Goal: Task Accomplishment & Management: Use online tool/utility

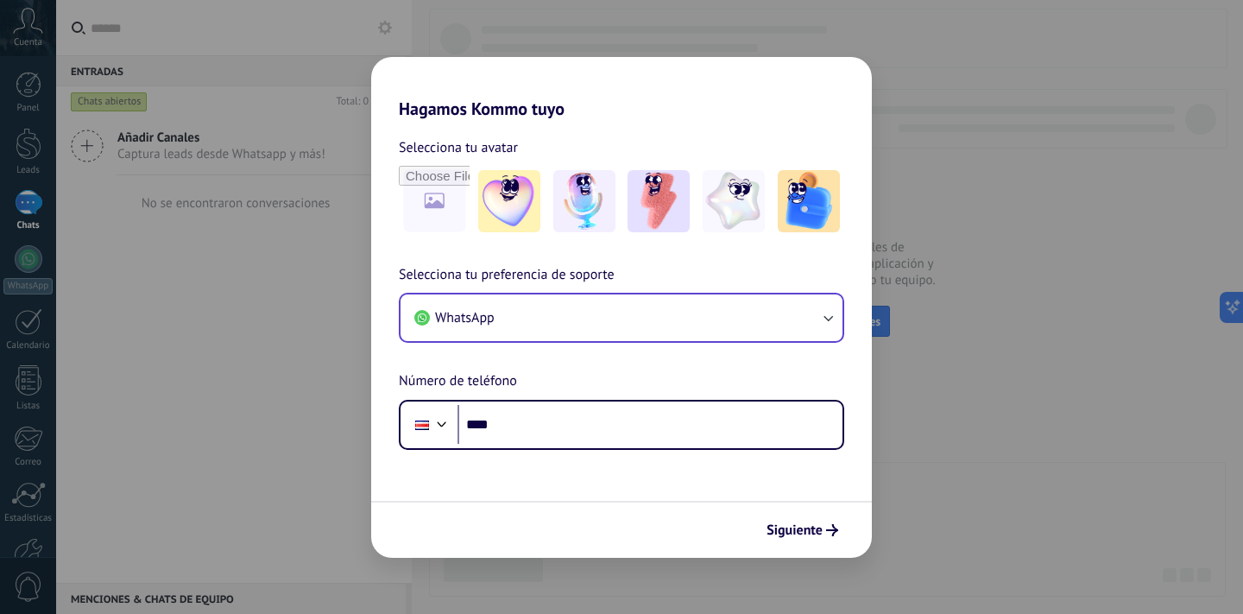
click at [623, 328] on button "WhatsApp" at bounding box center [622, 317] width 442 height 47
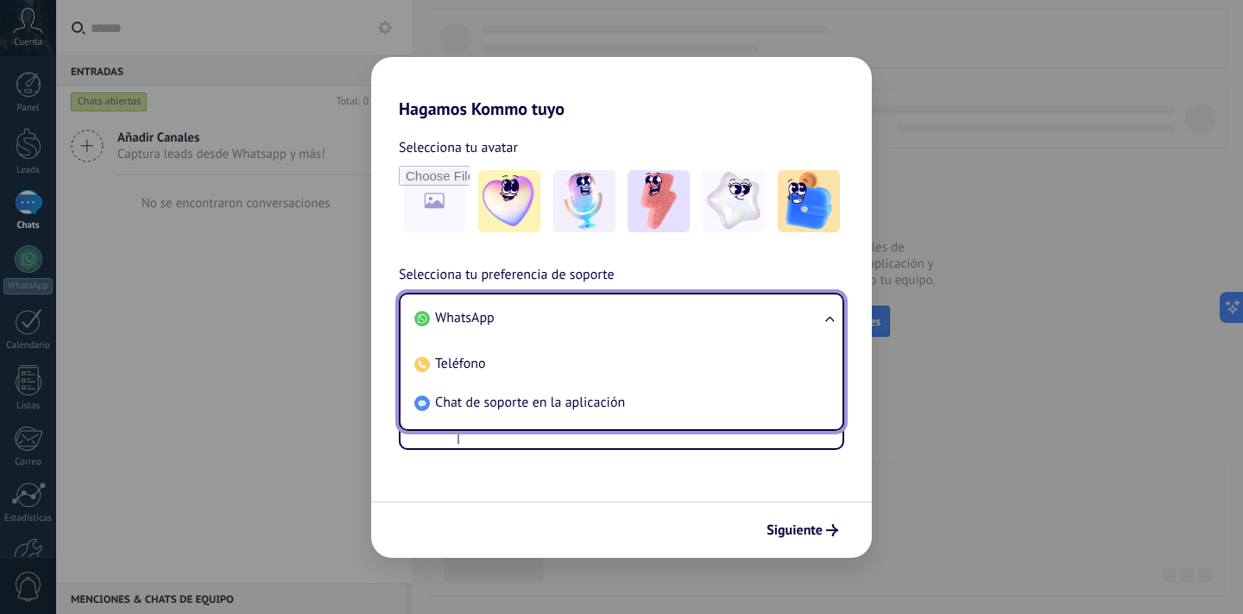
click at [478, 315] on span "WhatsApp" at bounding box center [465, 317] width 60 height 17
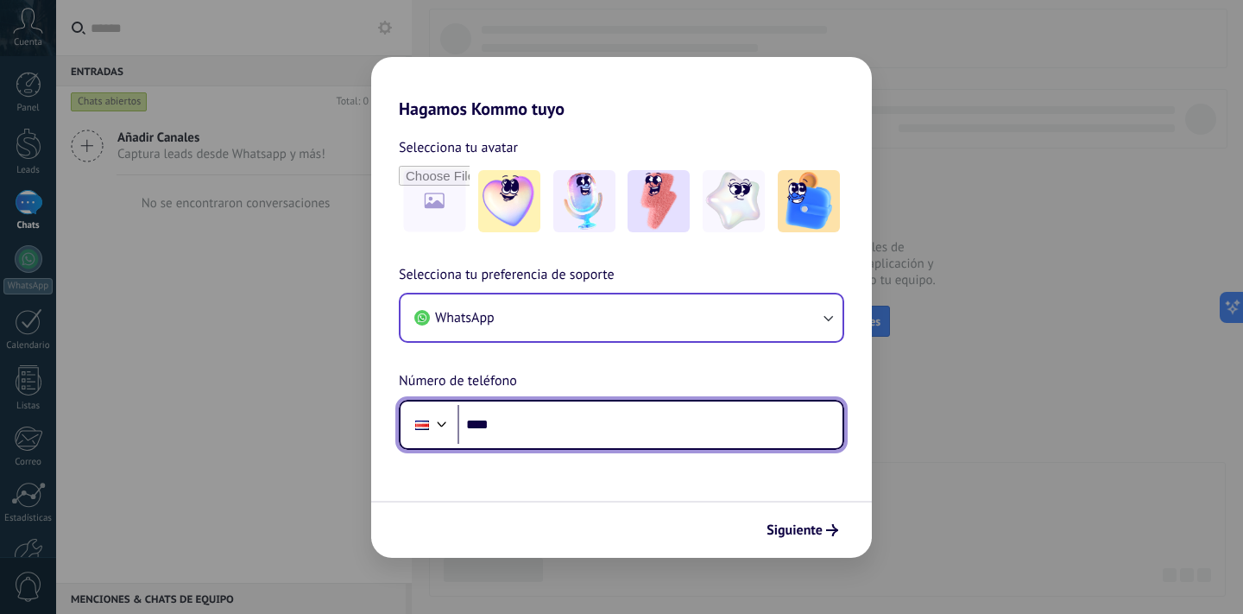
click at [577, 429] on input "****" at bounding box center [650, 425] width 385 height 40
type input "**********"
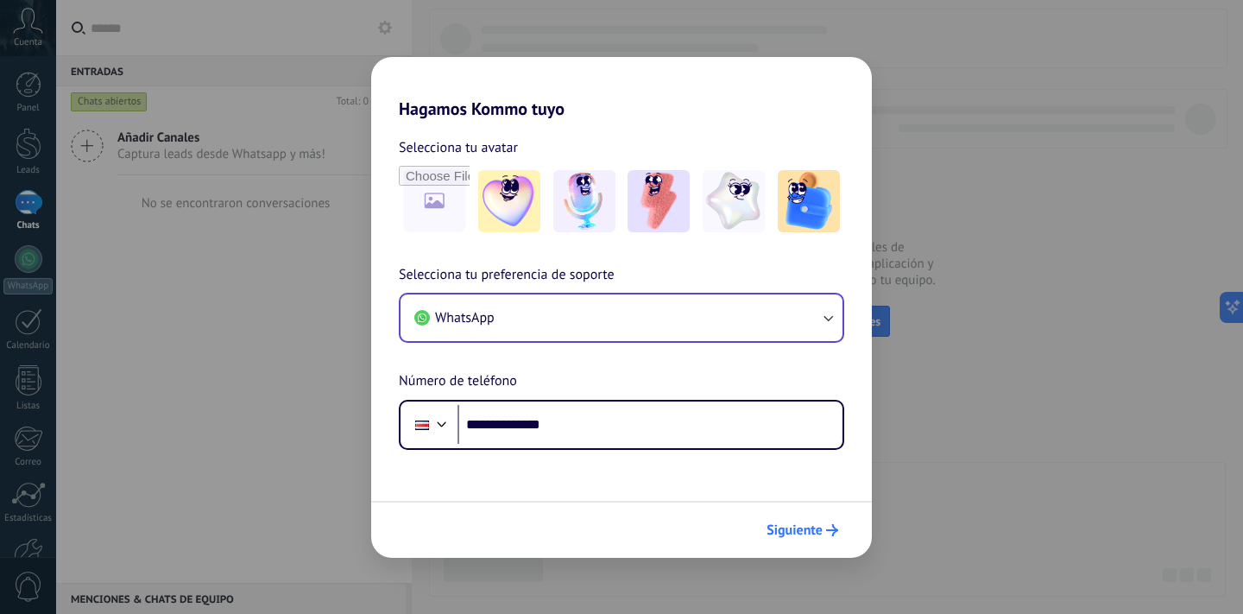
click at [815, 530] on span "Siguiente" at bounding box center [795, 530] width 56 height 12
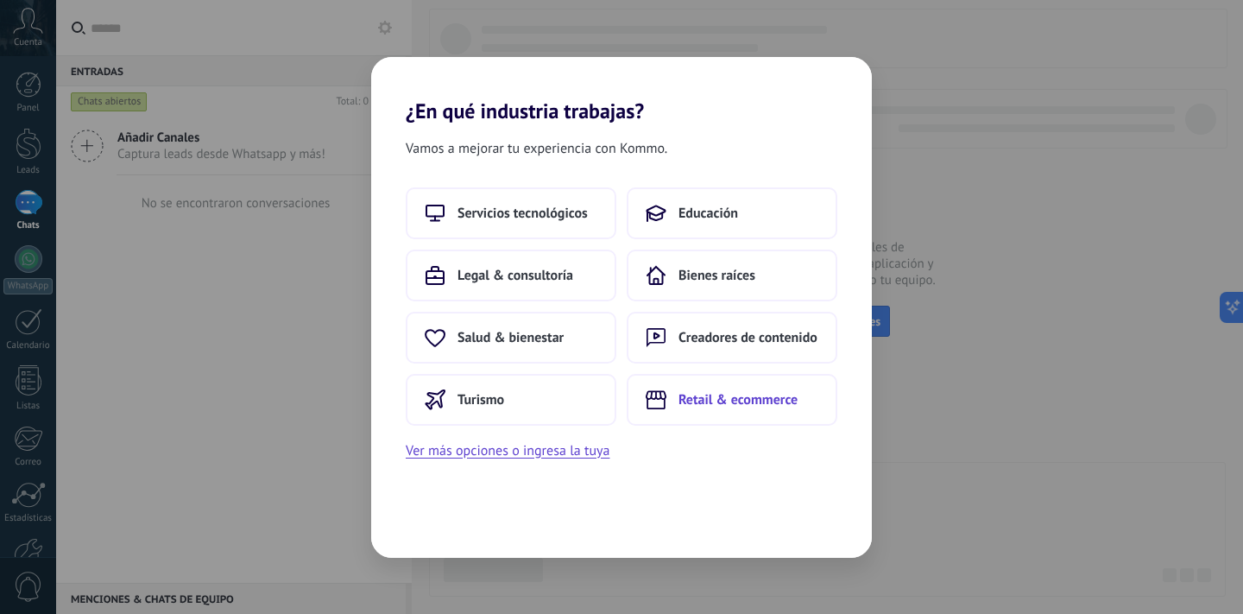
click at [683, 394] on span "Retail & ecommerce" at bounding box center [738, 399] width 119 height 17
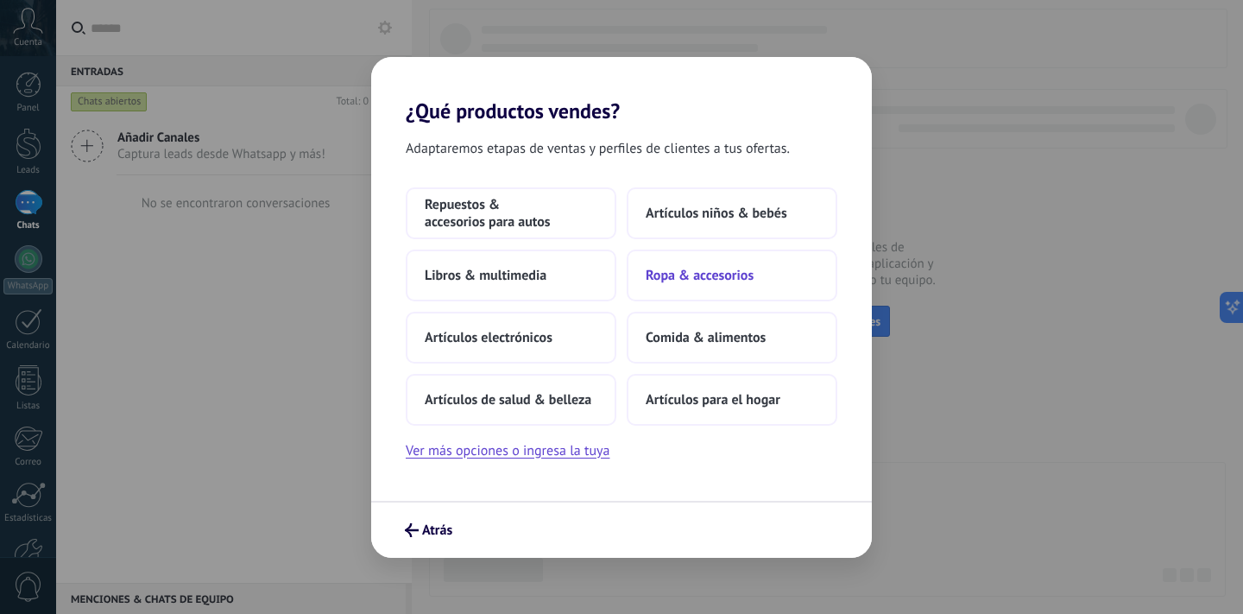
click at [713, 275] on span "Ropa & accesorios" at bounding box center [700, 275] width 108 height 17
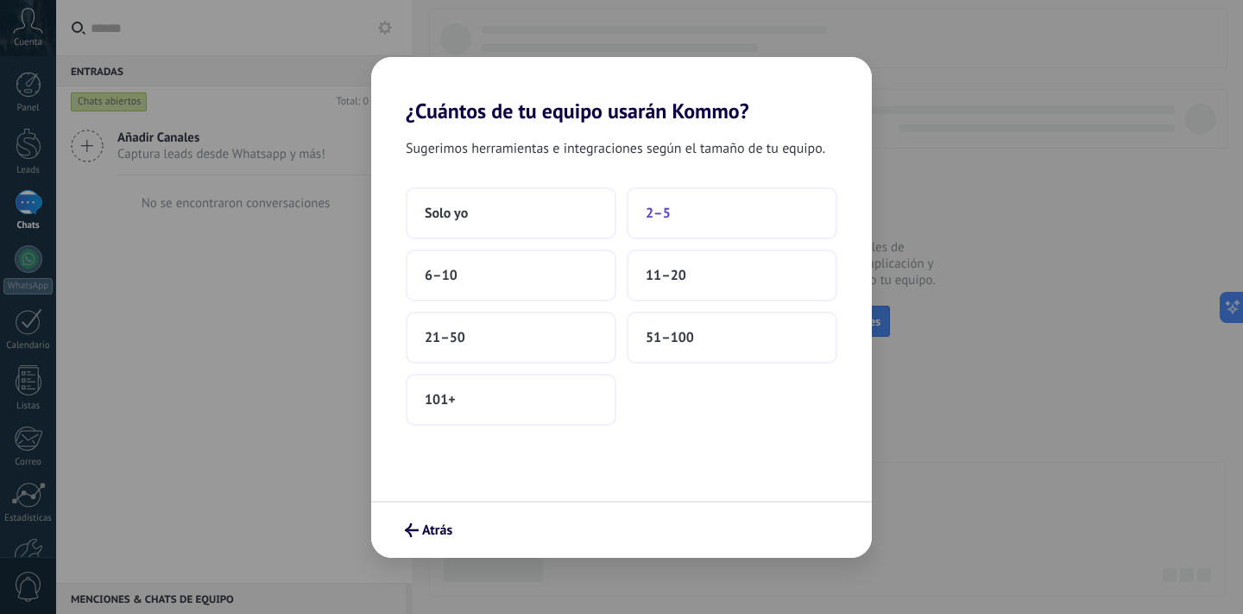
click at [685, 221] on button "2–5" at bounding box center [732, 213] width 211 height 52
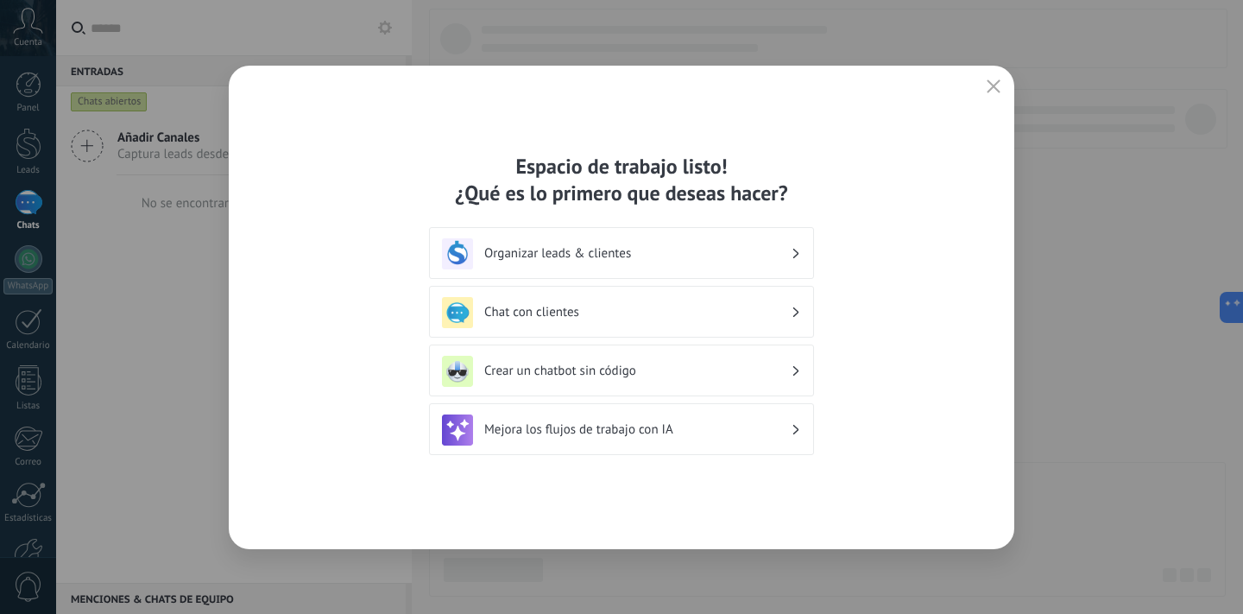
click at [683, 250] on h3 "Organizar leads & clientes" at bounding box center [637, 253] width 307 height 16
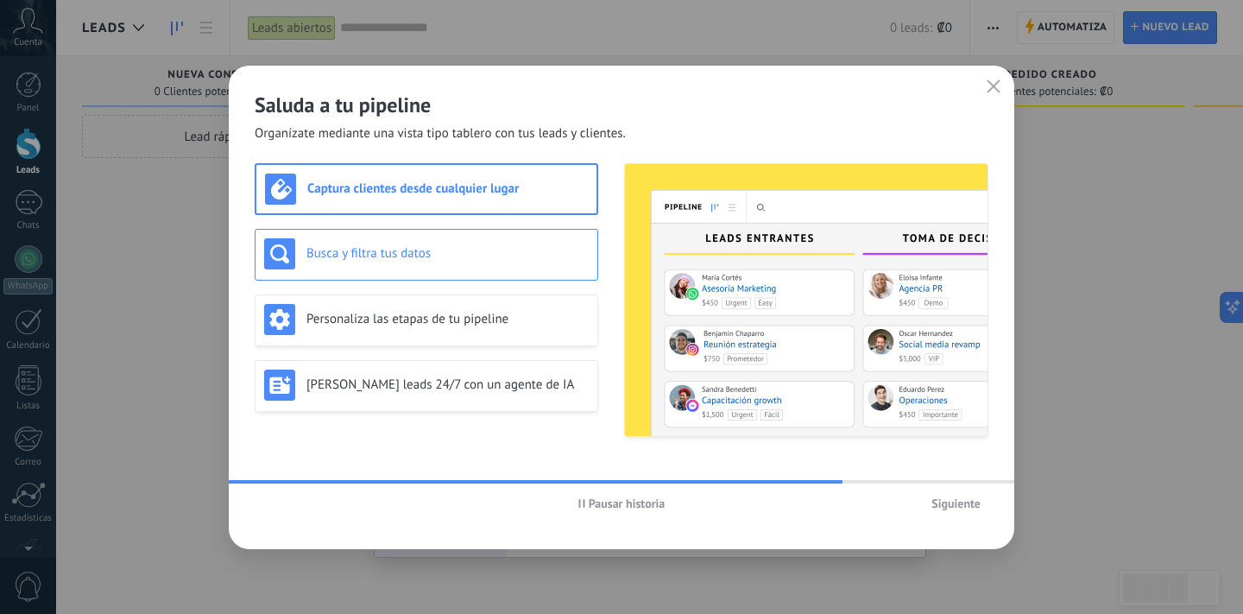
click at [460, 244] on div "Busca y filtra tus datos" at bounding box center [426, 253] width 325 height 31
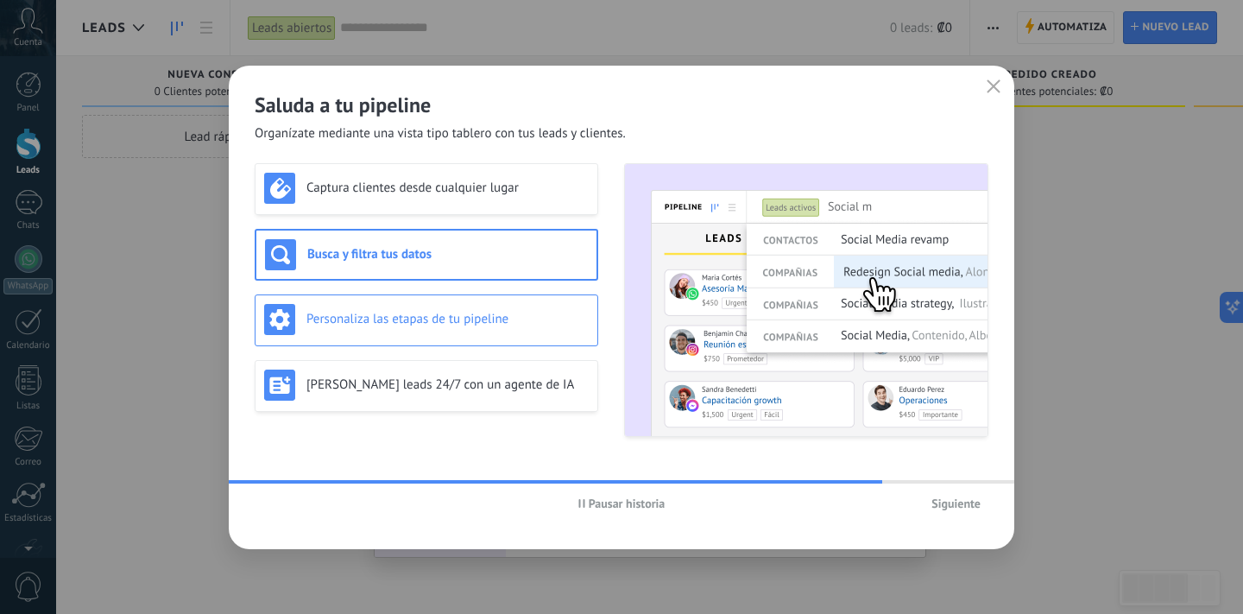
click at [468, 307] on div "Personaliza las etapas de tu pipeline" at bounding box center [426, 319] width 325 height 31
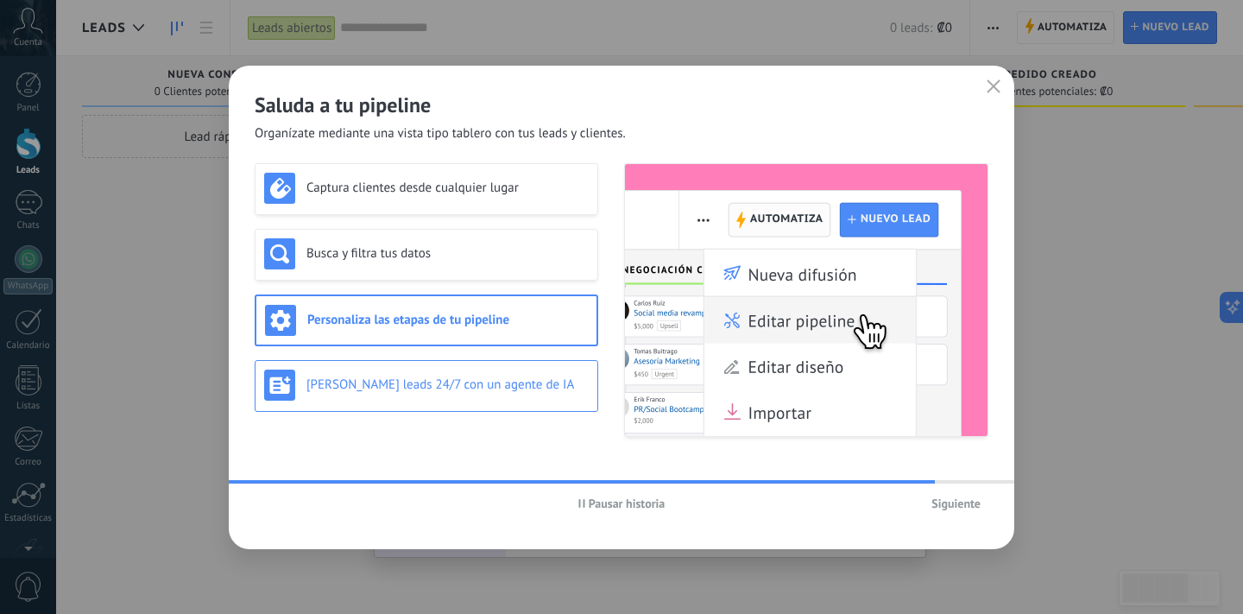
click at [449, 370] on div "[PERSON_NAME] leads 24/7 con un agente de IA" at bounding box center [426, 385] width 325 height 31
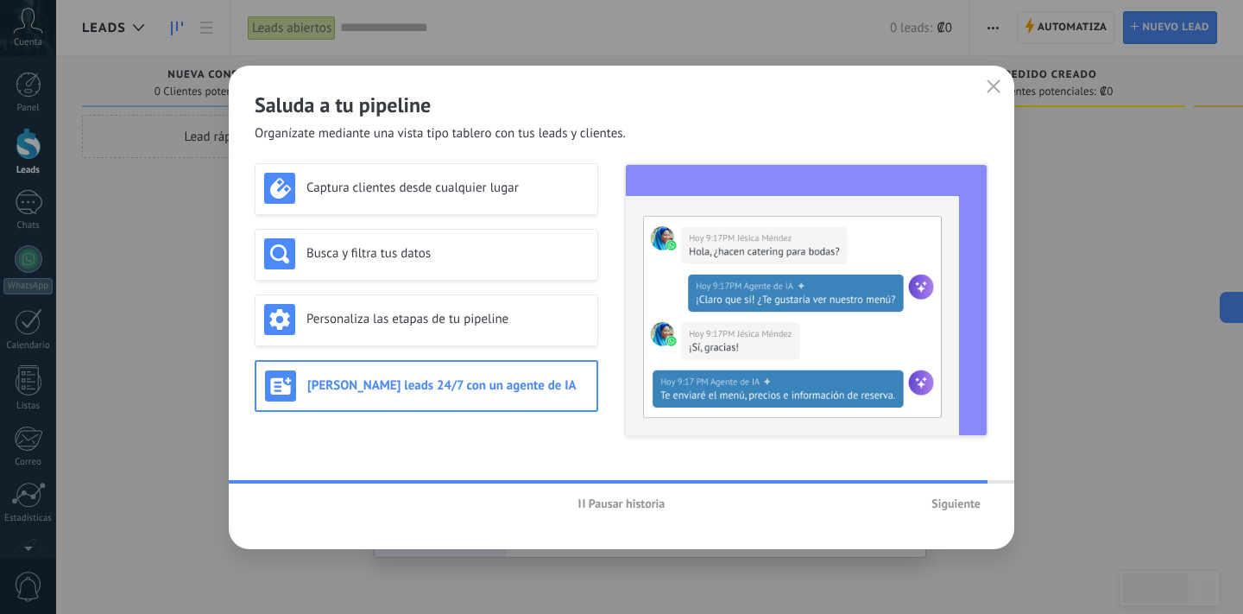
click at [961, 509] on span "Siguiente" at bounding box center [956, 503] width 49 height 12
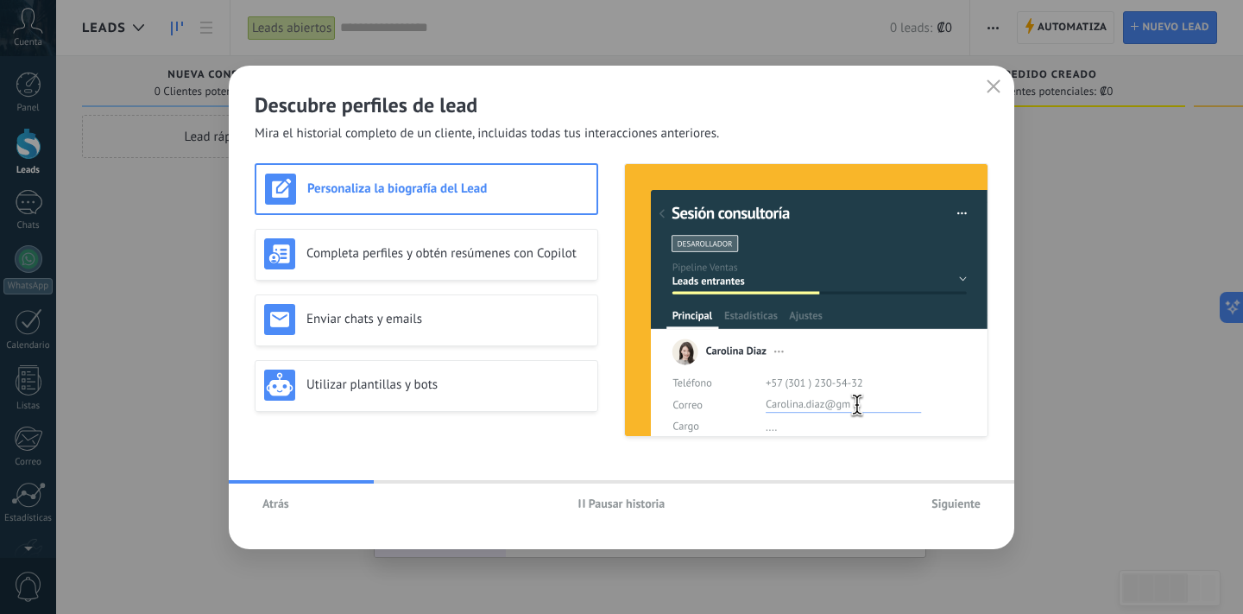
click at [494, 228] on div "Personaliza la biografía del Lead Completa perfiles y obtén resúmenes con Copil…" at bounding box center [427, 300] width 344 height 274
click at [482, 247] on h3 "Completa perfiles y obtén resúmenes con Copilot" at bounding box center [448, 253] width 282 height 16
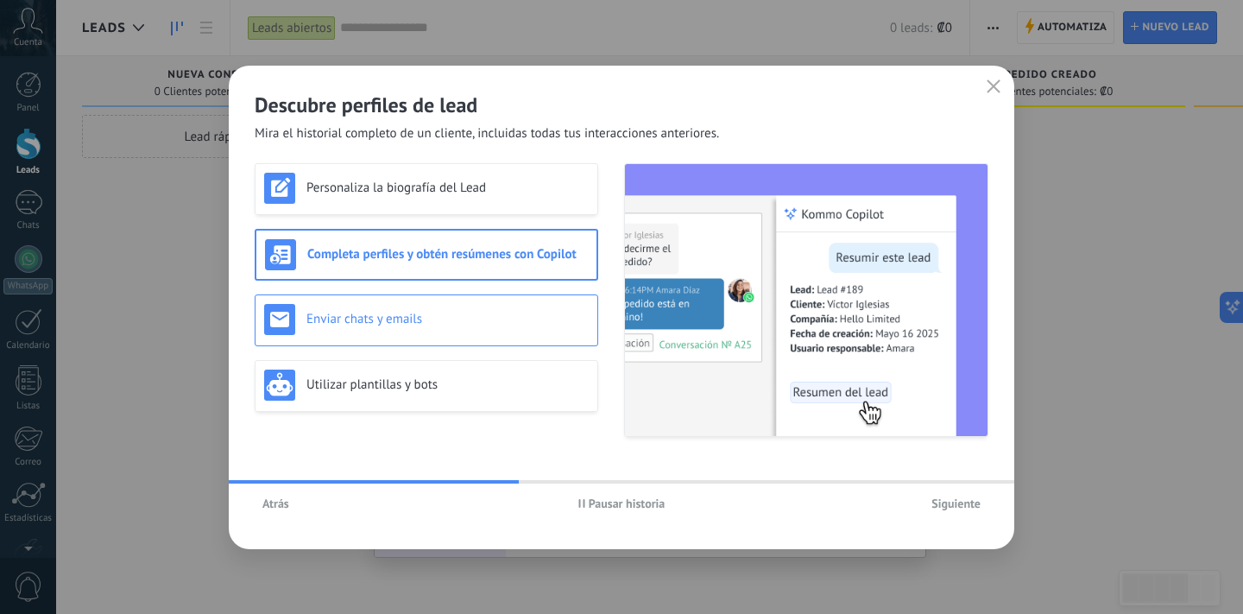
click at [456, 317] on h3 "Enviar chats y emails" at bounding box center [448, 319] width 282 height 16
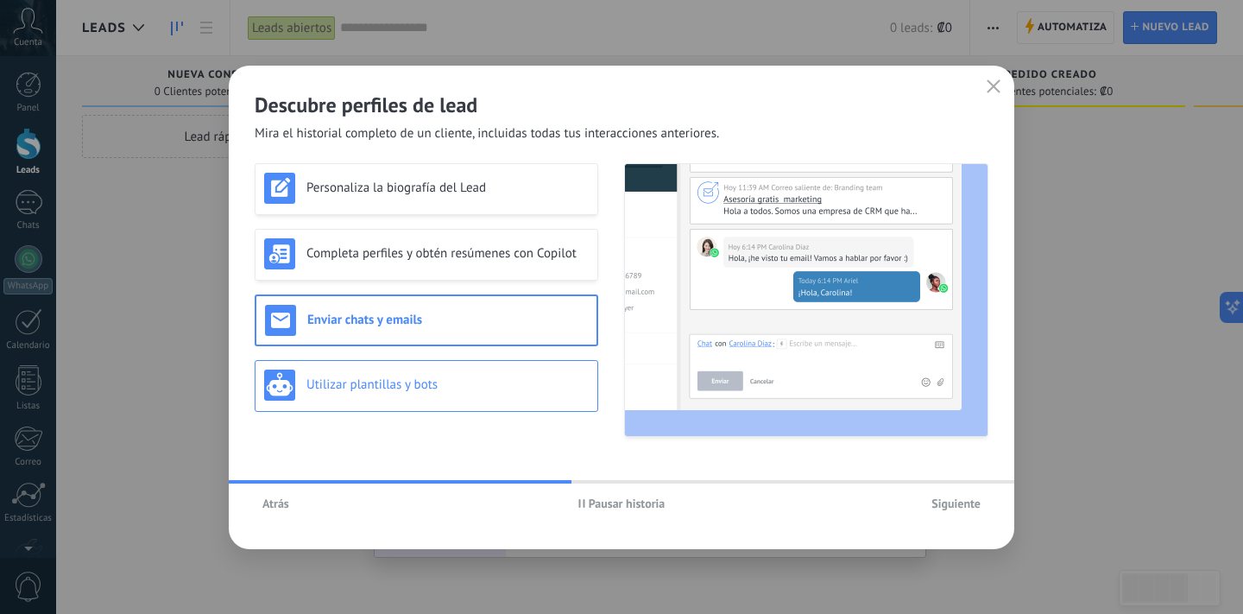
click at [452, 379] on h3 "Utilizar plantillas y bots" at bounding box center [448, 384] width 282 height 16
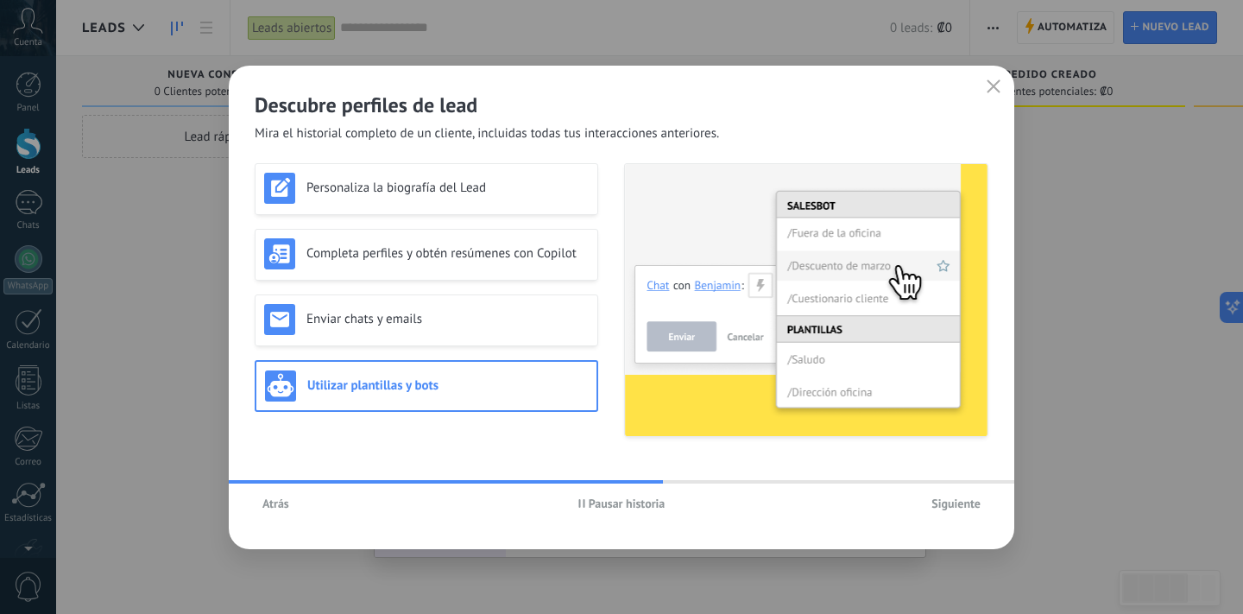
click at [937, 499] on span "Siguiente" at bounding box center [956, 503] width 49 height 12
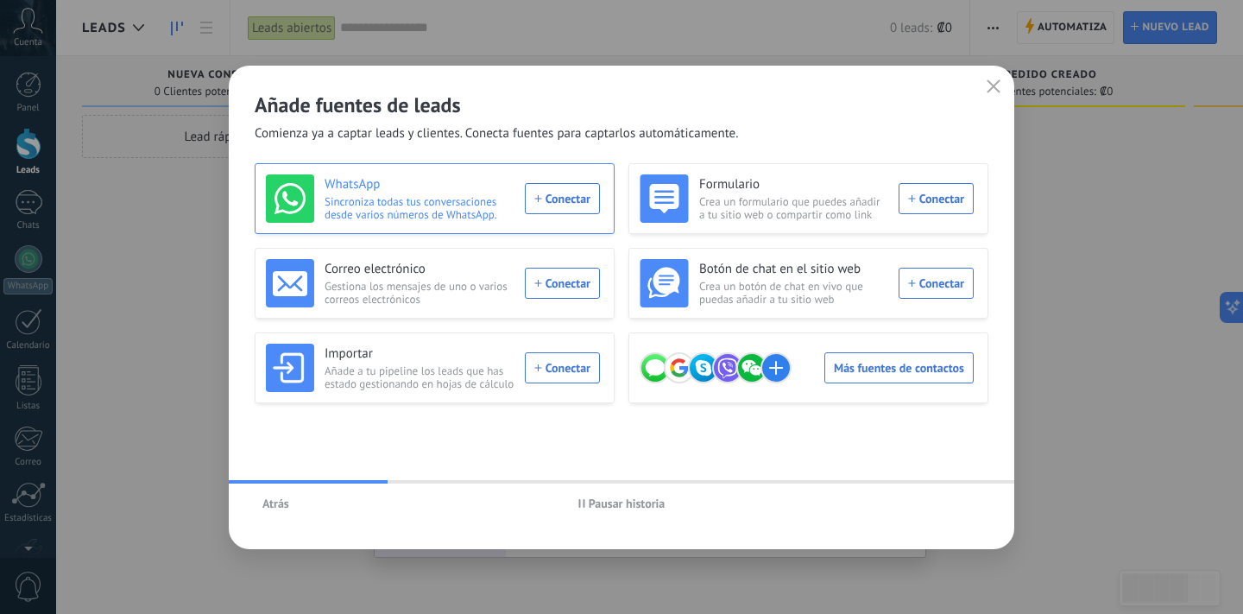
click at [559, 187] on div "WhatsApp Sincroniza todas tus conversaciones desde varios números de WhatsApp. …" at bounding box center [433, 198] width 334 height 48
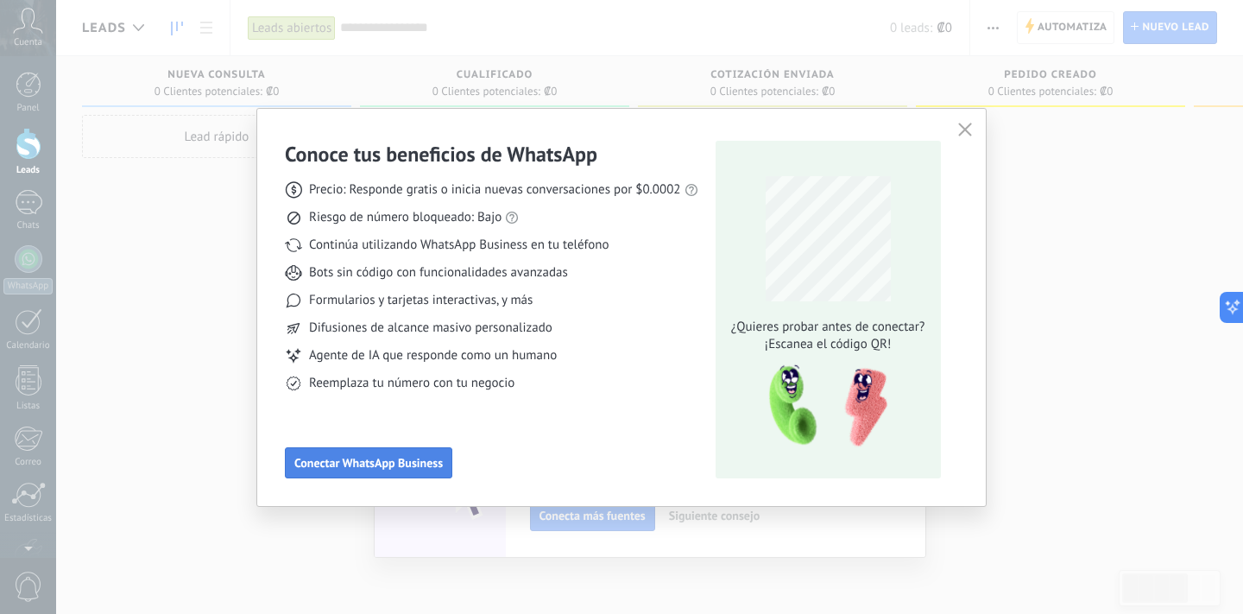
click at [400, 459] on span "Conectar WhatsApp Business" at bounding box center [368, 463] width 149 height 12
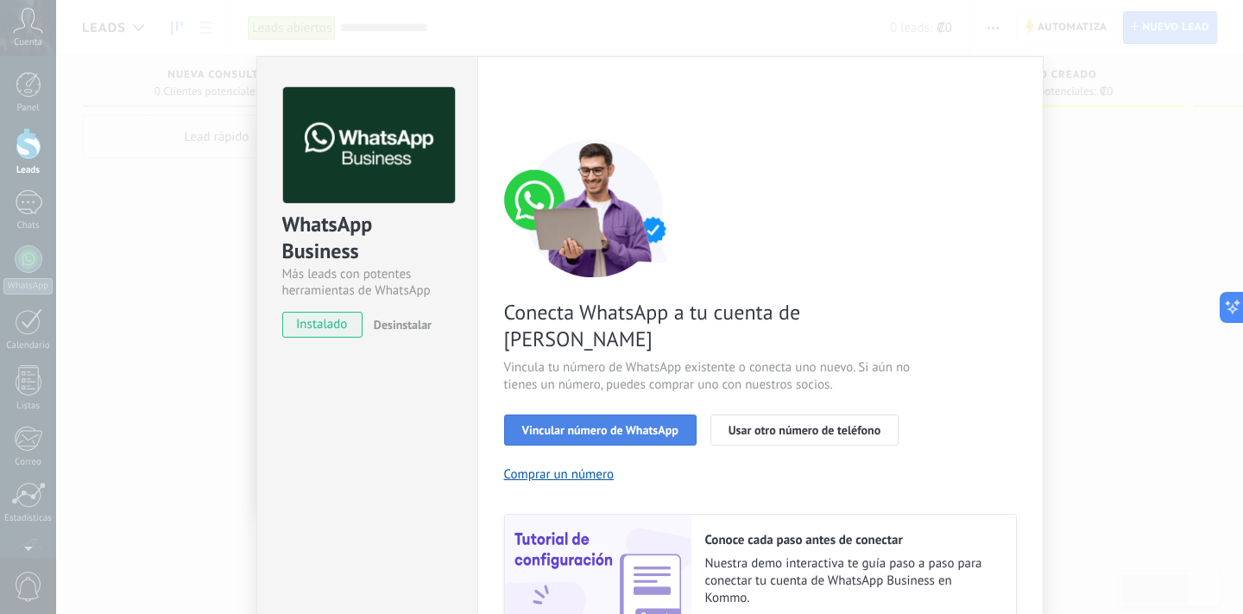
click at [653, 424] on span "Vincular número de WhatsApp" at bounding box center [600, 430] width 156 height 12
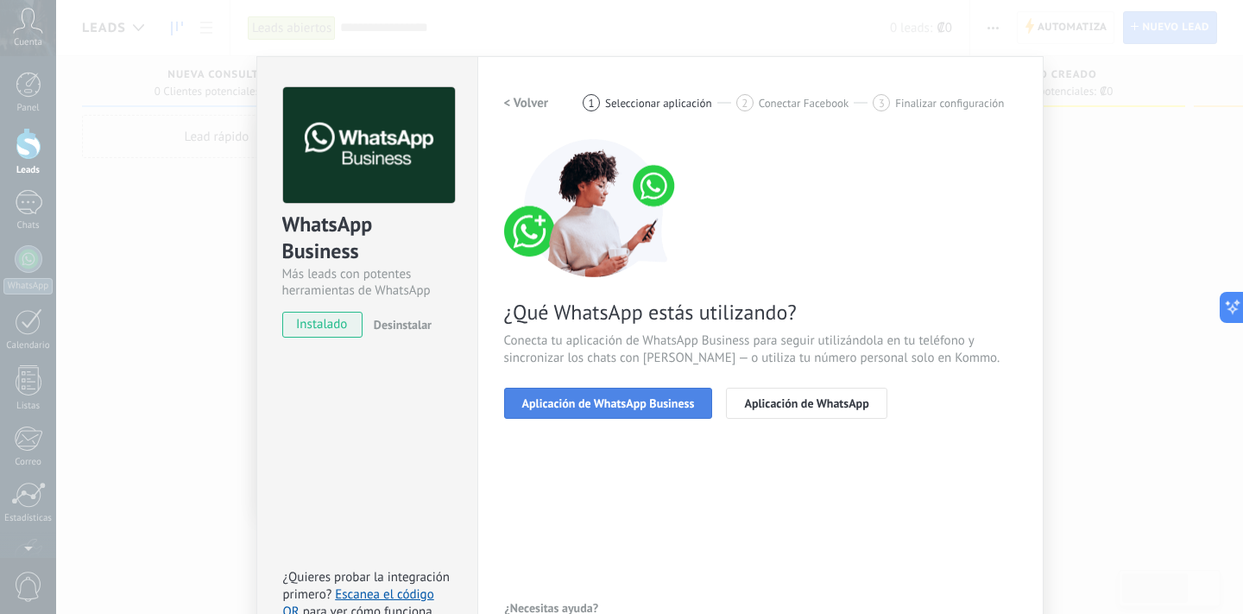
click at [656, 397] on span "Aplicación de WhatsApp Business" at bounding box center [608, 403] width 173 height 12
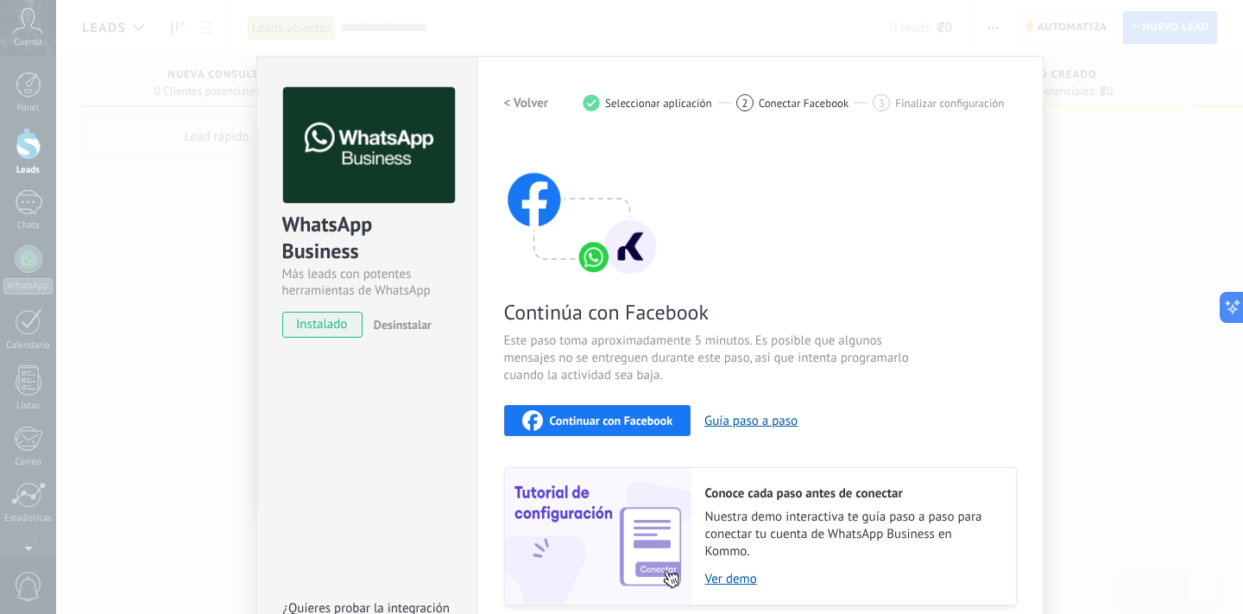
click at [651, 97] on span "Seleccionar aplicación" at bounding box center [658, 103] width 107 height 13
click at [749, 107] on div "2" at bounding box center [744, 102] width 17 height 17
click at [625, 91] on div "< Volver 1 Seleccionar aplicación 2 Conectar Facebook 3 Finalizar configuración" at bounding box center [760, 102] width 513 height 31
click at [729, 108] on div "1 Seleccionar aplicación" at bounding box center [660, 102] width 154 height 17
click at [585, 104] on div "1" at bounding box center [591, 102] width 17 height 17
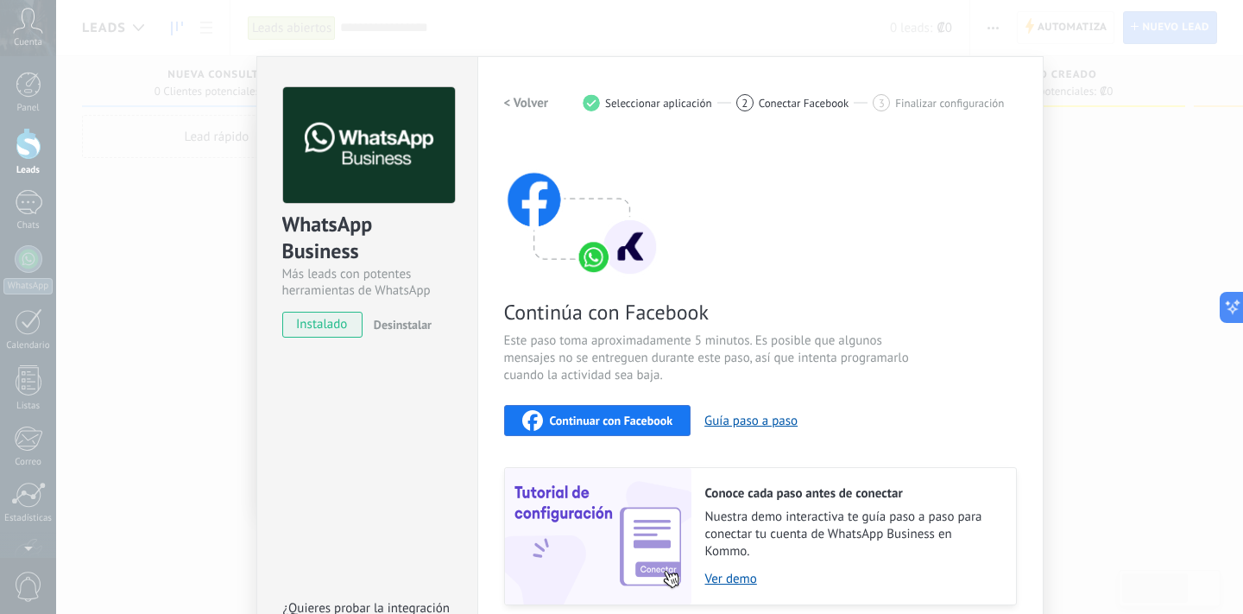
click at [763, 109] on span "Conectar Facebook" at bounding box center [804, 103] width 91 height 13
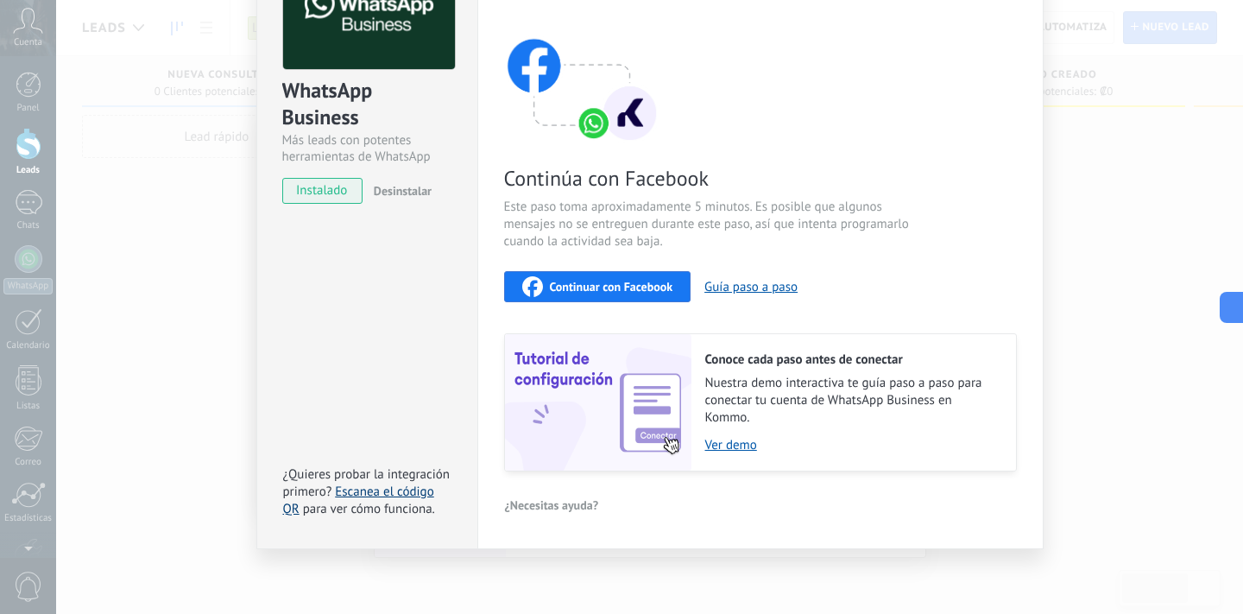
scroll to position [133, 0]
click at [391, 498] on link "Escanea el código QR" at bounding box center [358, 501] width 151 height 34
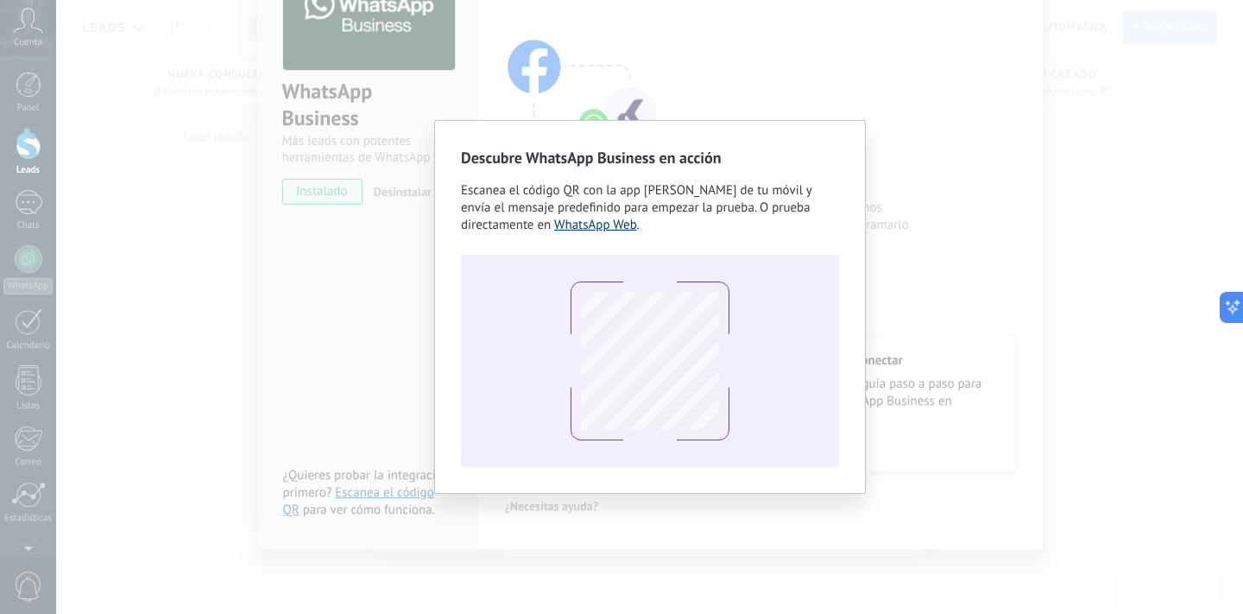
click at [574, 222] on link "WhatsApp Web" at bounding box center [595, 225] width 83 height 16
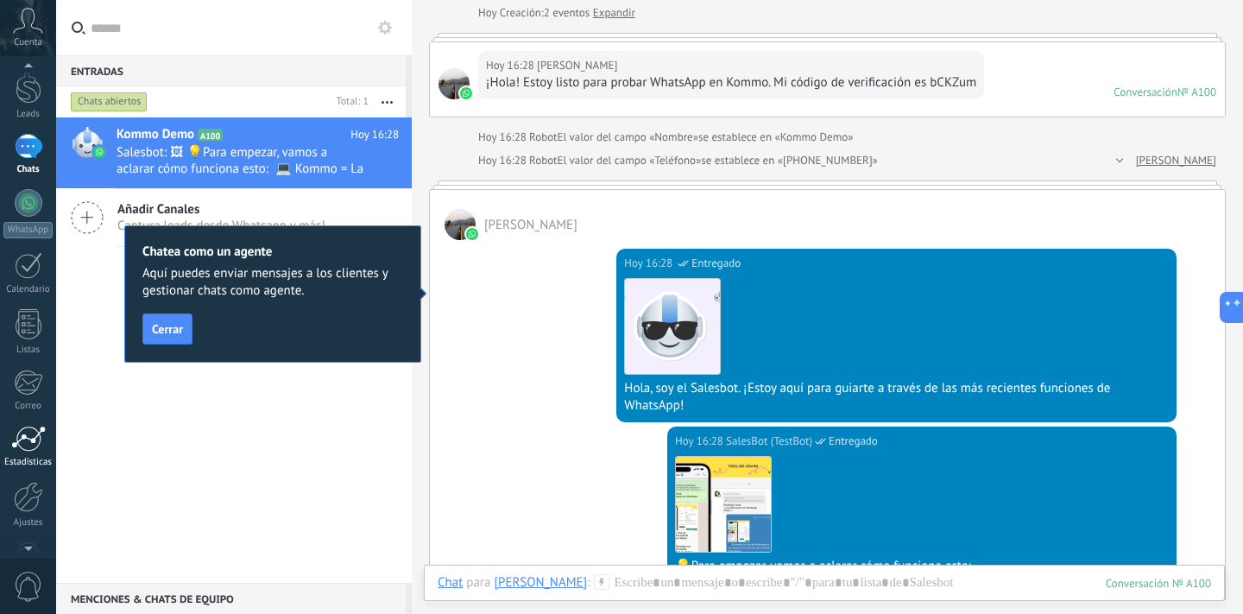
scroll to position [89, 0]
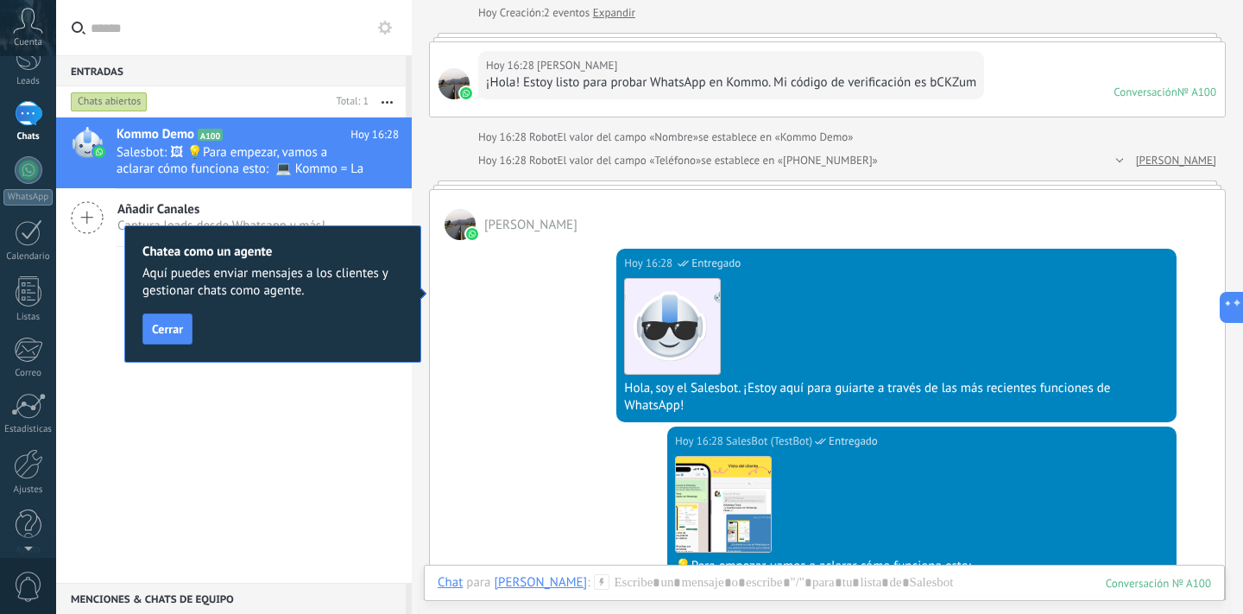
click at [172, 457] on div "Kommo Demo A100 [DATE] 16:28 Salesbot: 🖼 💡Para empezar, vamos a aclarar cómo fu…" at bounding box center [234, 349] width 356 height 465
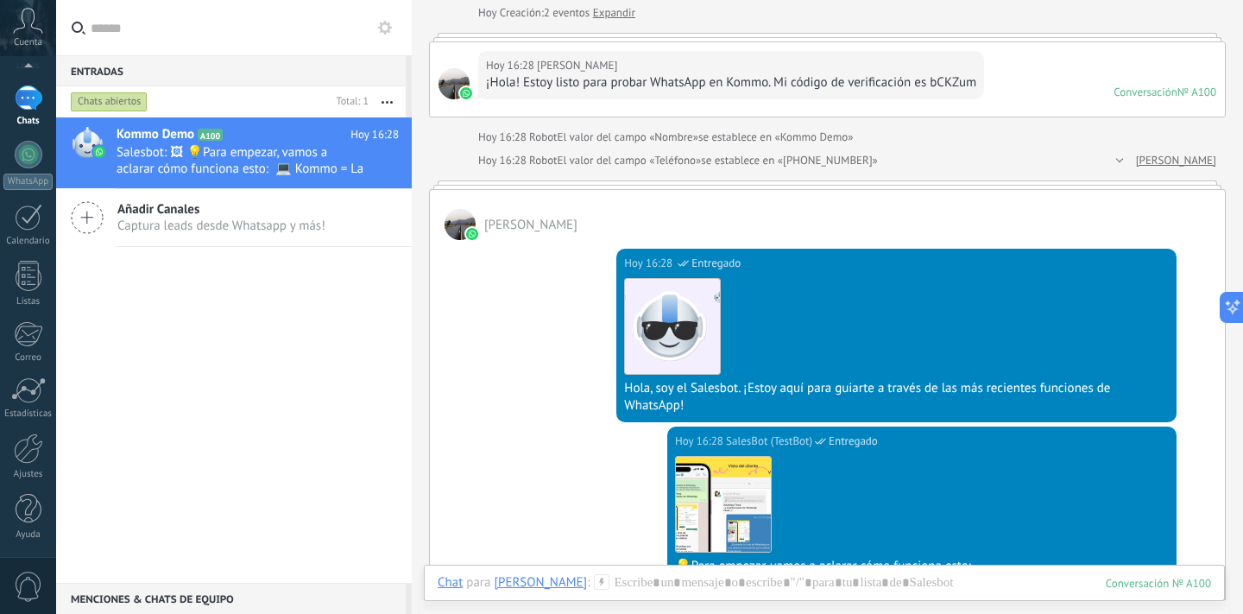
scroll to position [104, 0]
click at [34, 445] on div at bounding box center [28, 448] width 29 height 30
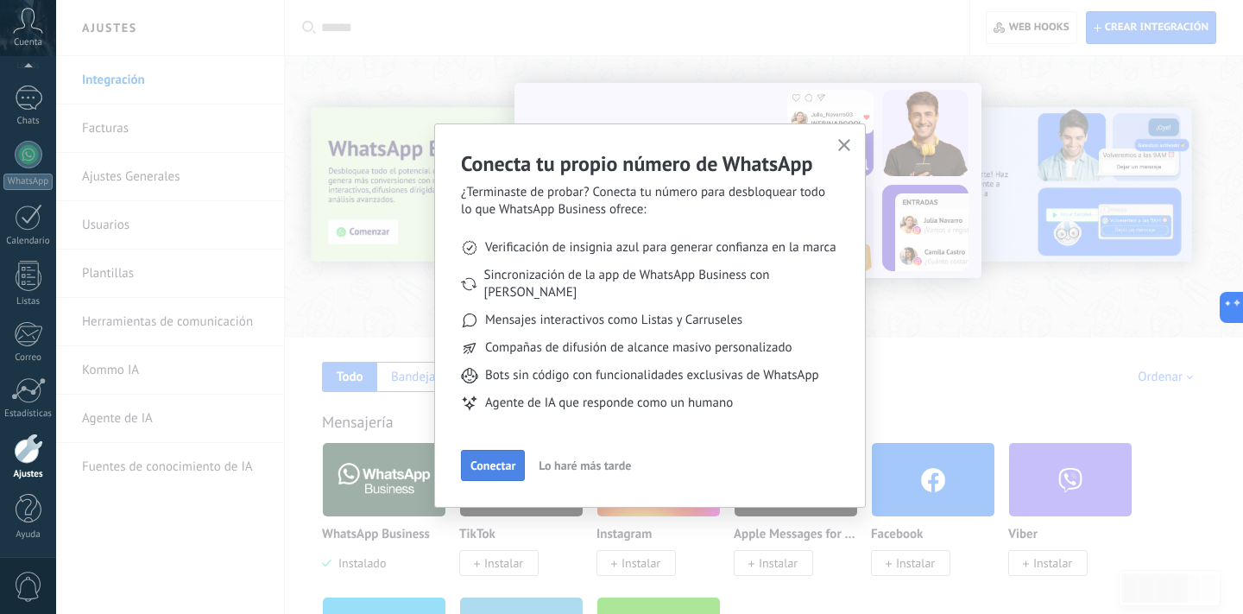
click at [502, 459] on span "Conectar" at bounding box center [493, 465] width 45 height 12
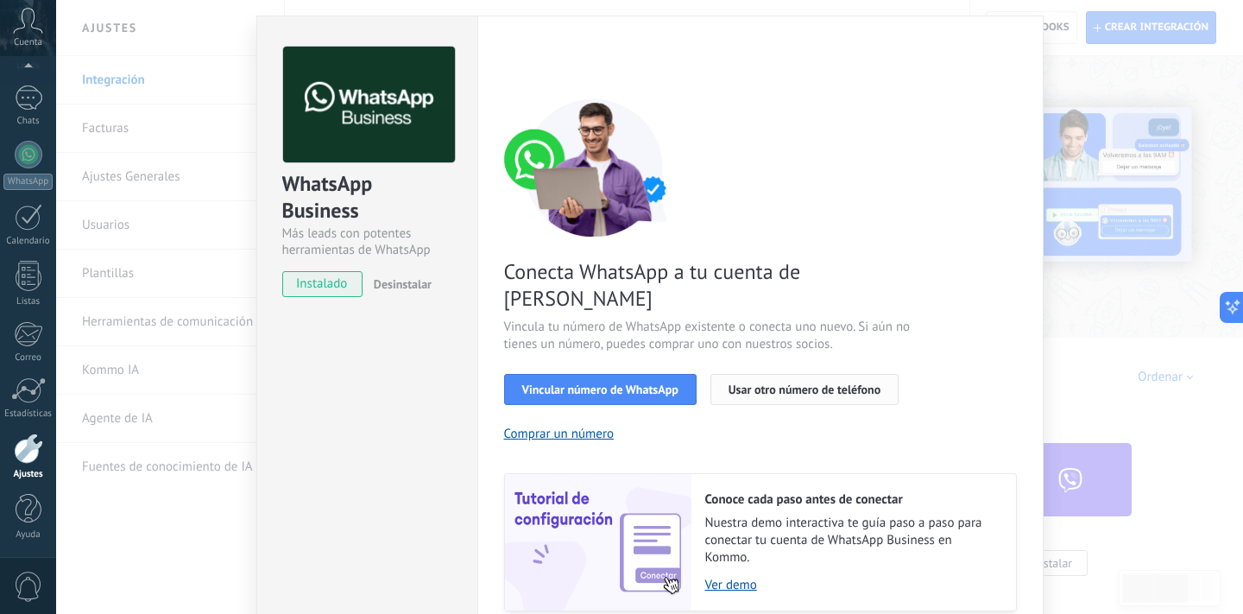
scroll to position [41, 0]
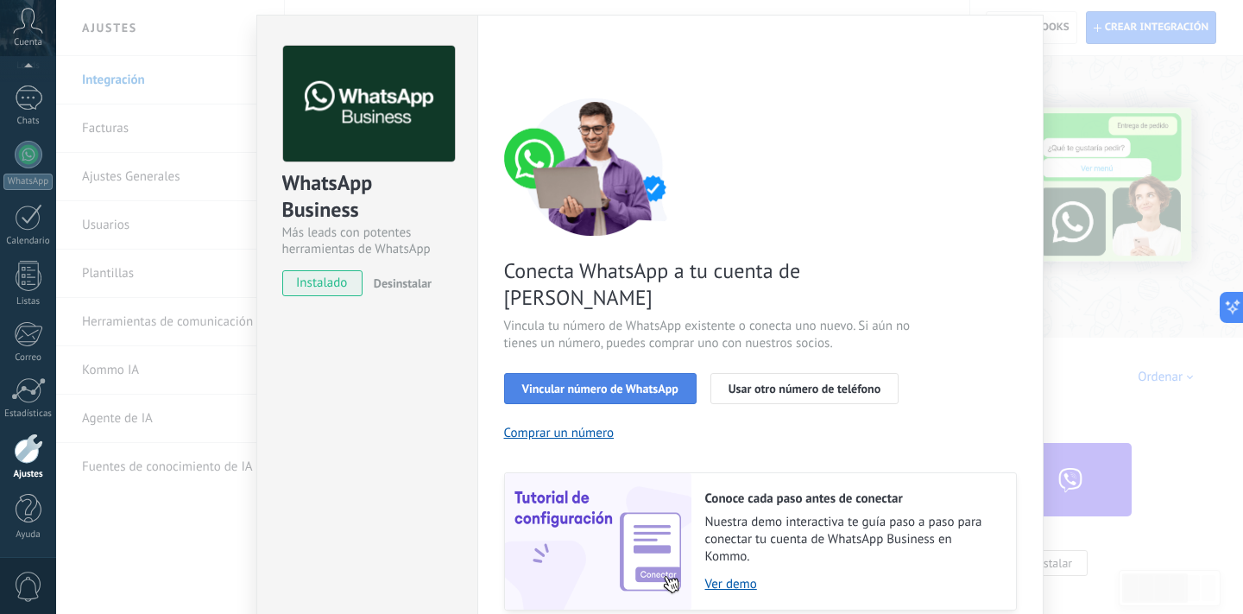
click at [619, 382] on span "Vincular número de WhatsApp" at bounding box center [600, 388] width 156 height 12
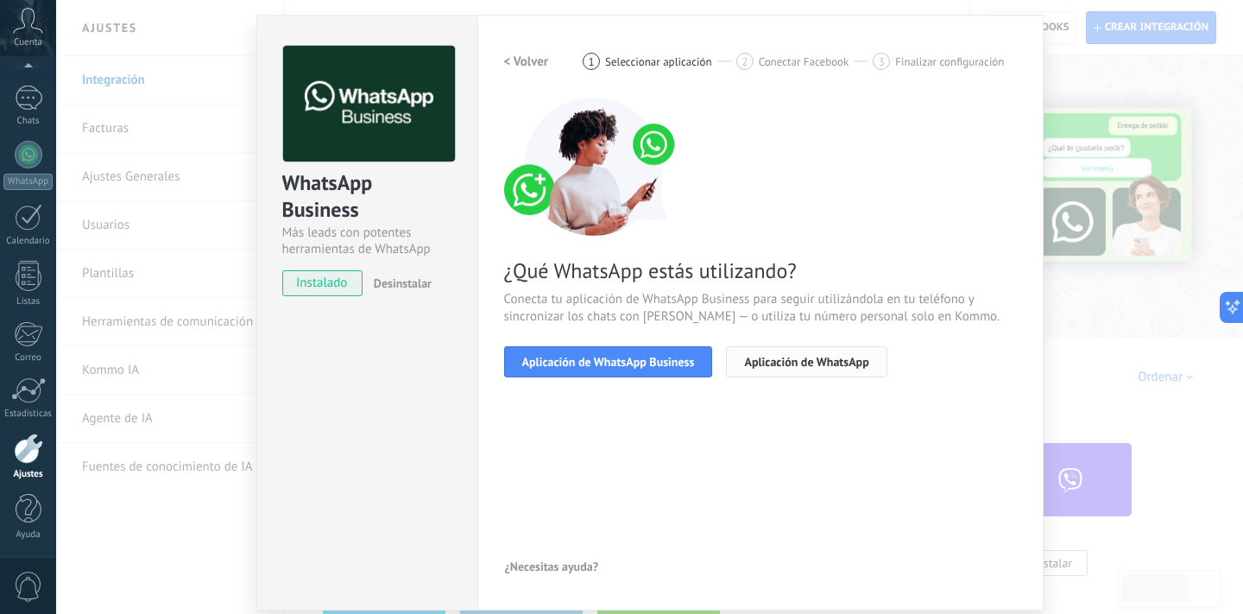
click at [782, 364] on span "Aplicación de WhatsApp" at bounding box center [806, 362] width 124 height 12
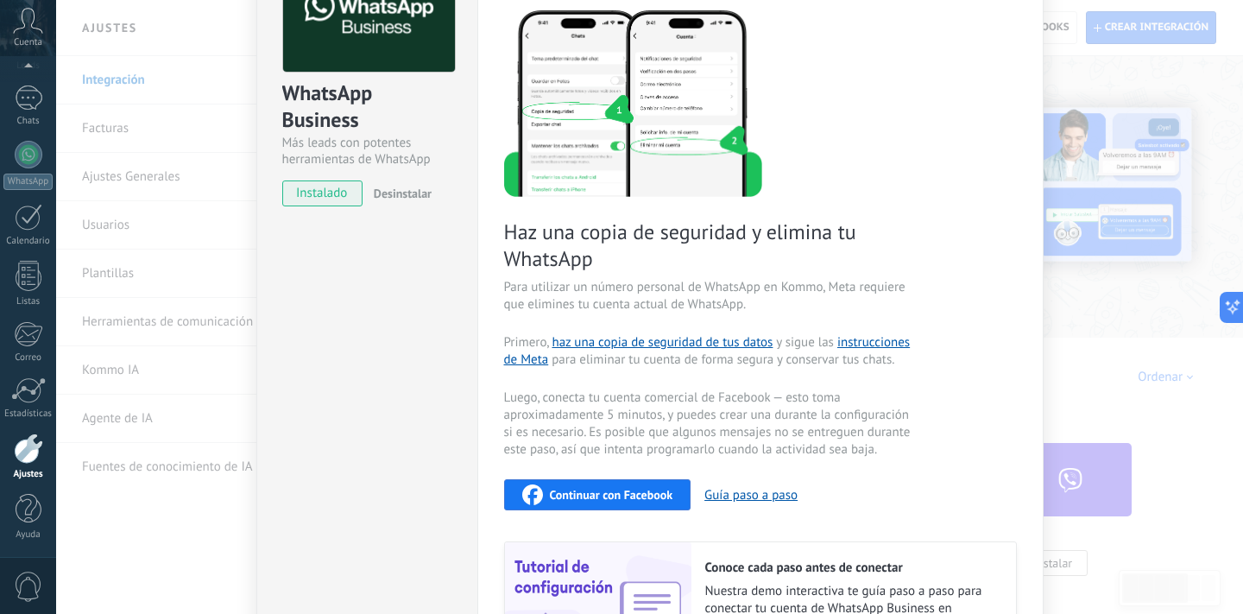
scroll to position [135, 0]
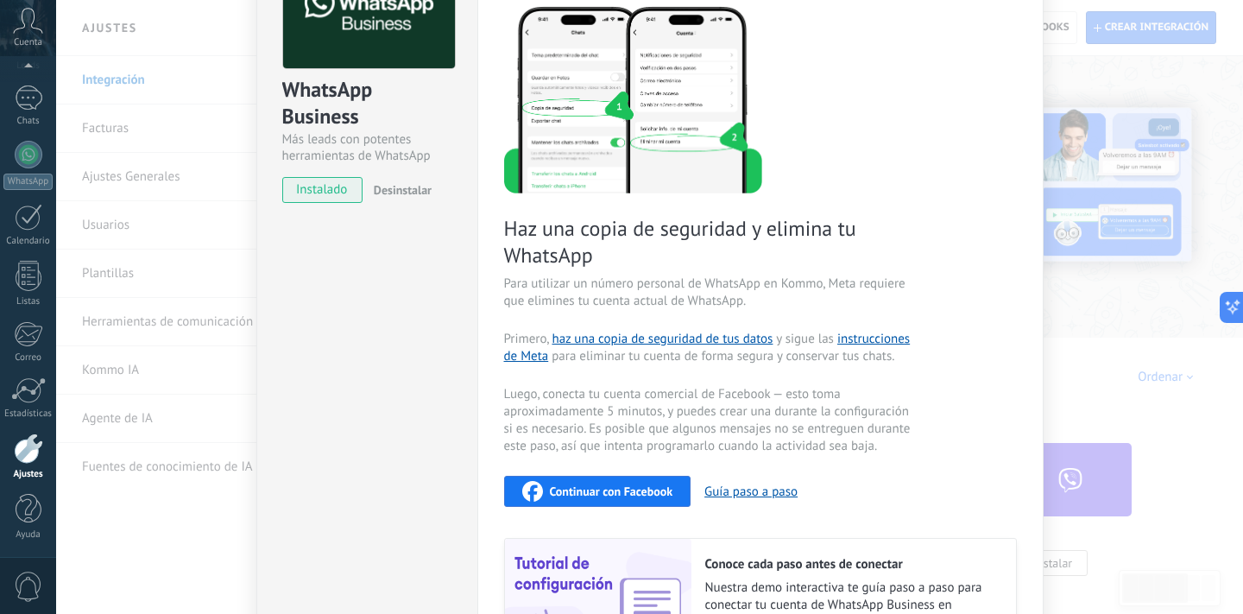
click at [424, 185] on span "Desinstalar" at bounding box center [403, 190] width 58 height 16
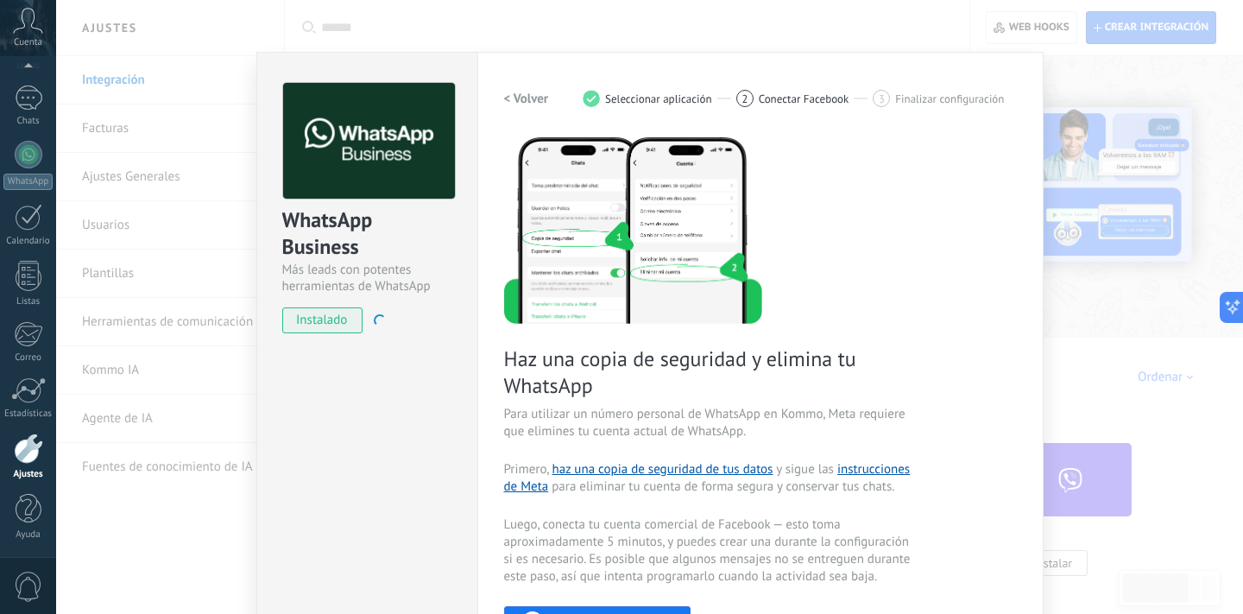
scroll to position [0, 0]
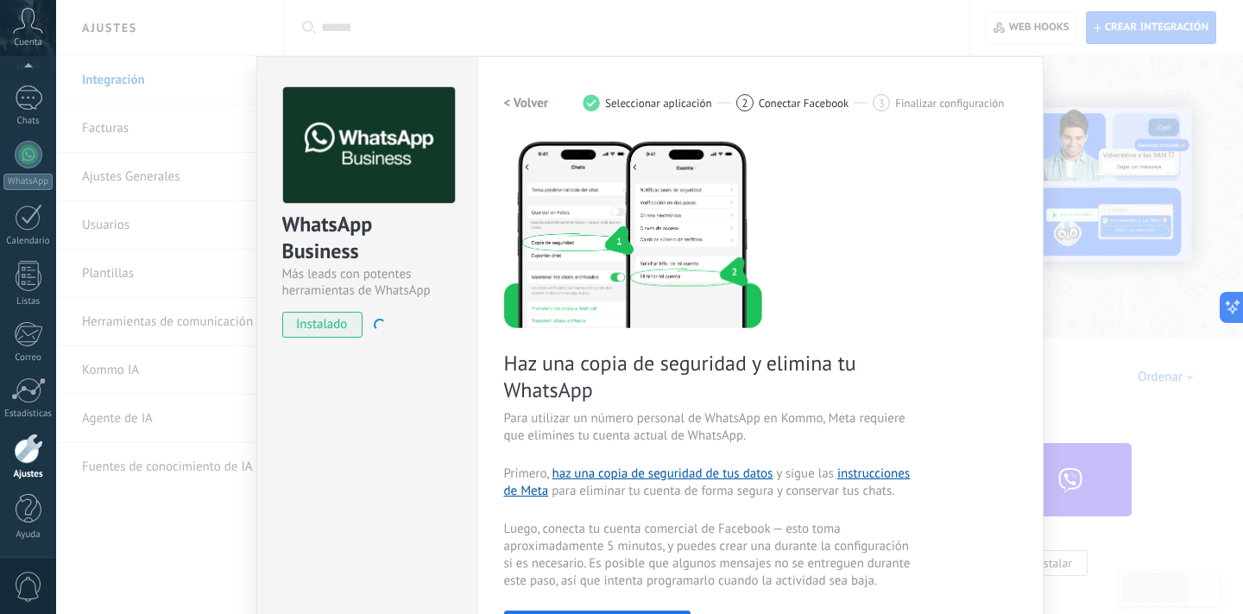
click at [341, 331] on span "instalado" at bounding box center [322, 325] width 79 height 26
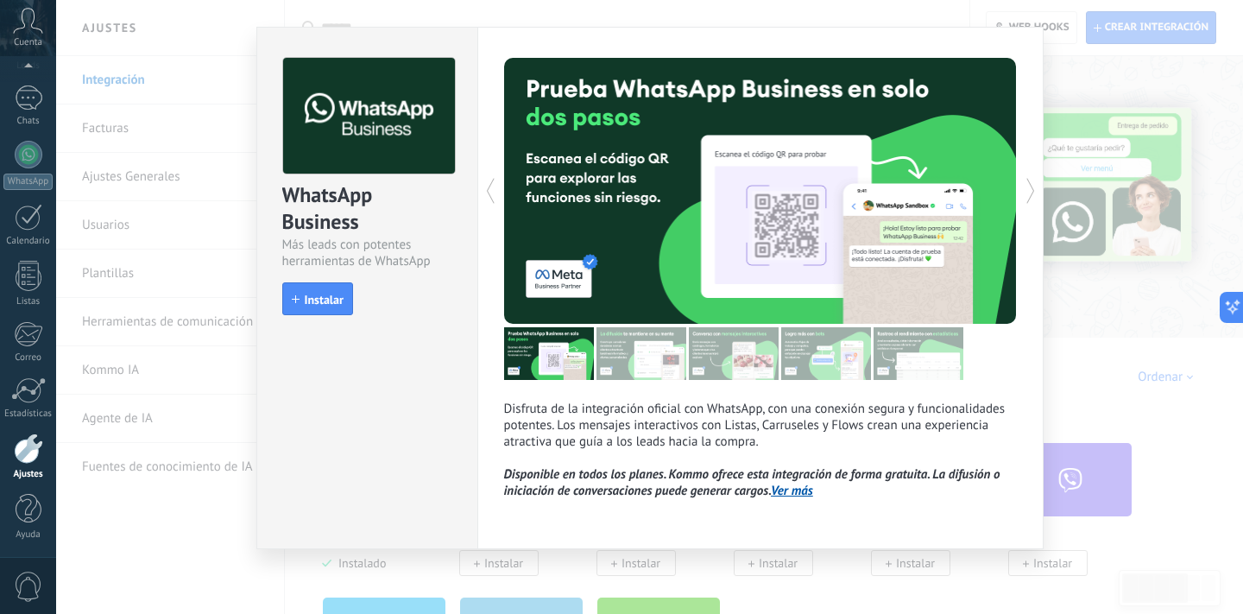
scroll to position [31, 0]
click at [313, 298] on span "Instalar" at bounding box center [324, 300] width 39 height 12
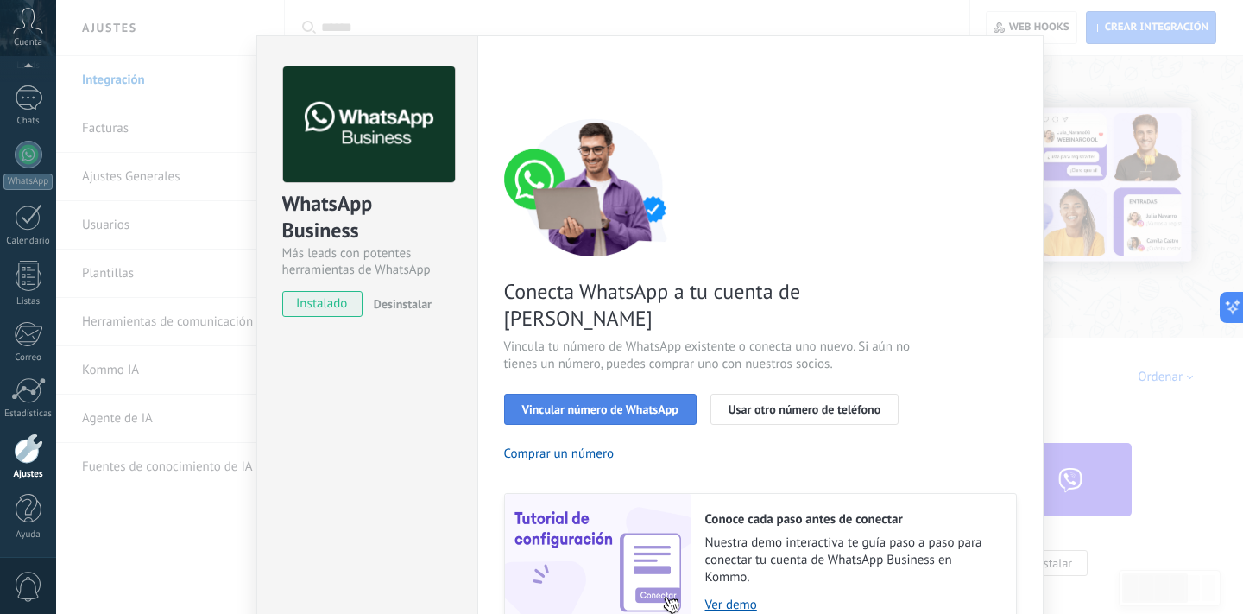
click at [647, 403] on span "Vincular número de WhatsApp" at bounding box center [600, 409] width 156 height 12
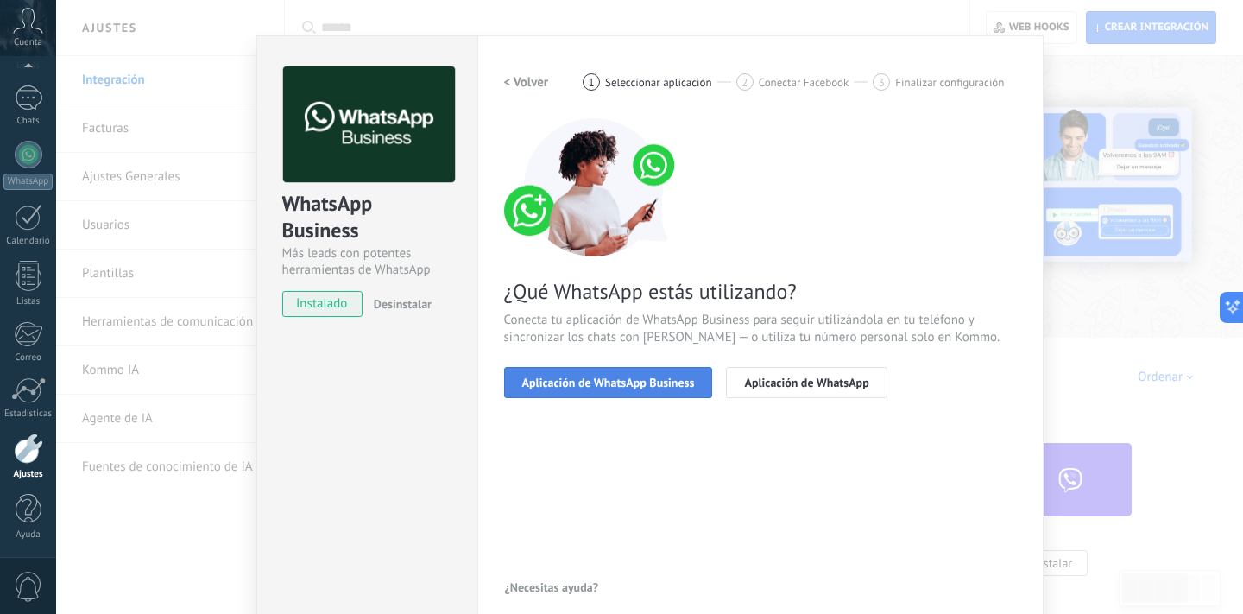
click at [663, 376] on span "Aplicación de WhatsApp Business" at bounding box center [608, 382] width 173 height 12
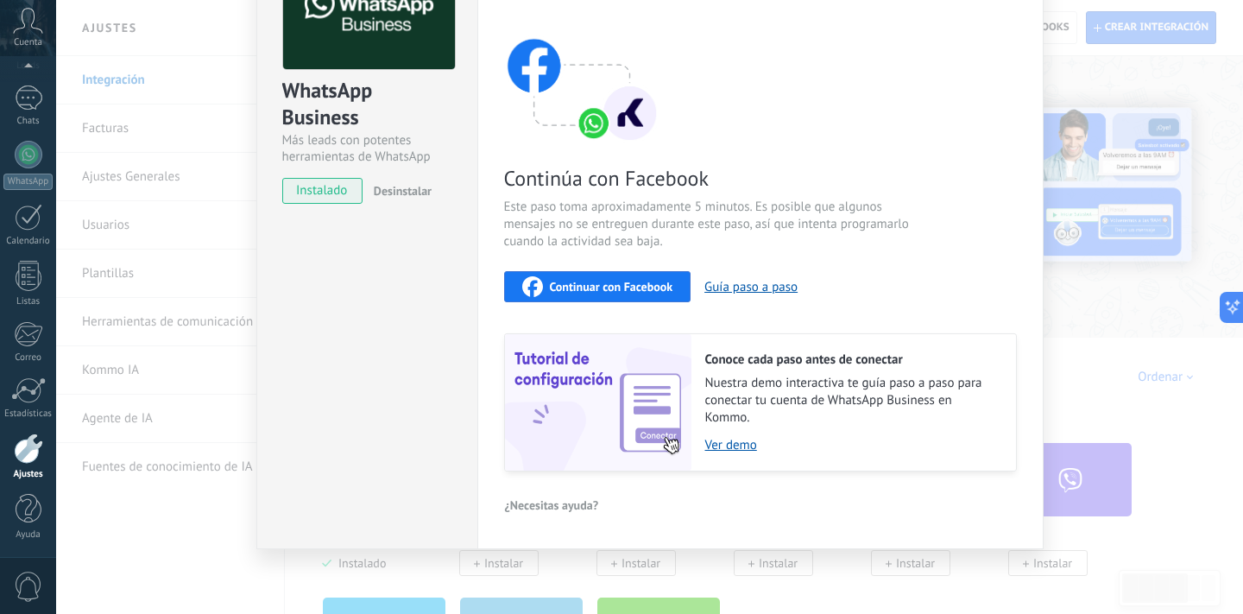
scroll to position [133, 0]
click at [643, 287] on span "Continuar con Facebook" at bounding box center [611, 287] width 123 height 12
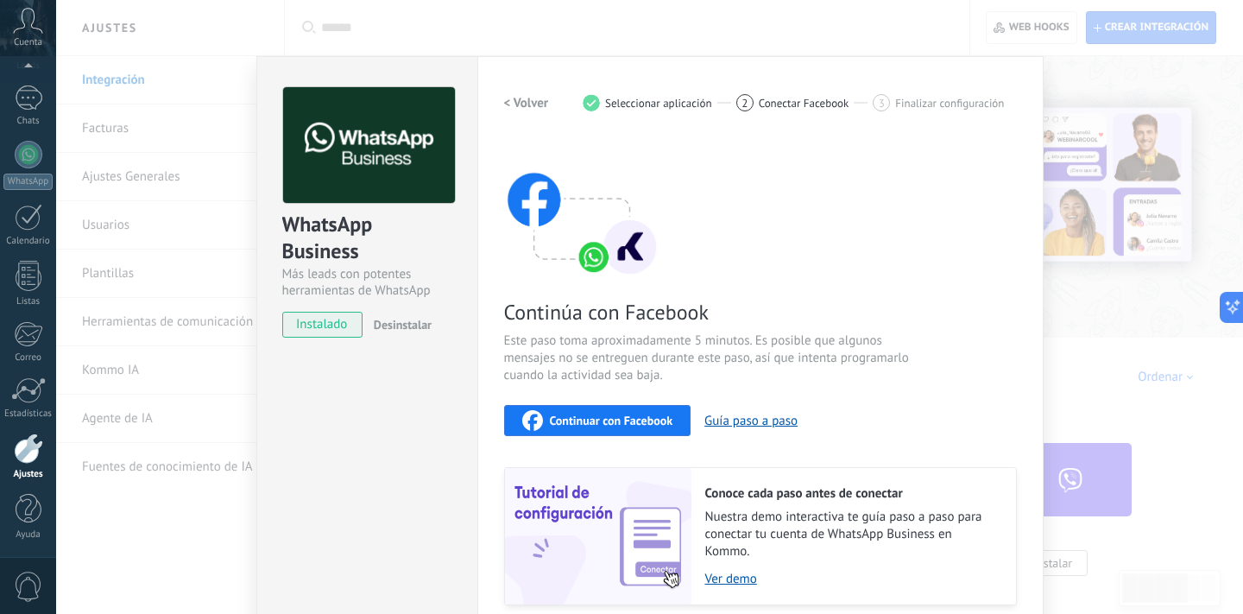
scroll to position [0, 0]
click at [218, 372] on div "WhatsApp Business Más leads con potentes herramientas de WhatsApp instalado Des…" at bounding box center [649, 307] width 1187 height 614
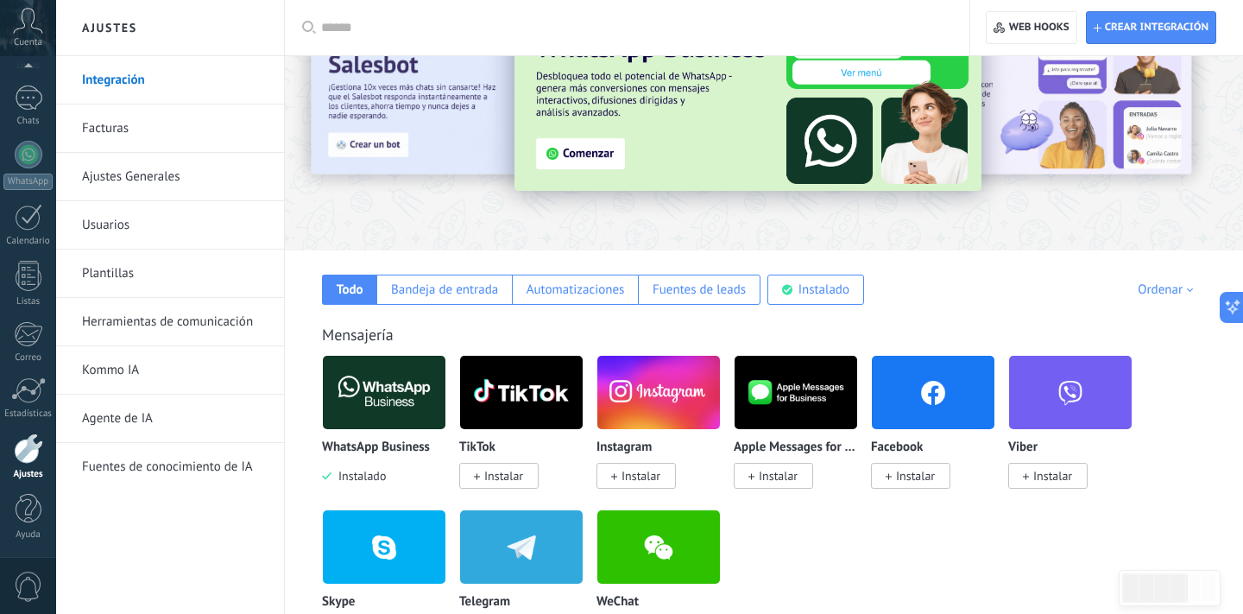
scroll to position [100, 0]
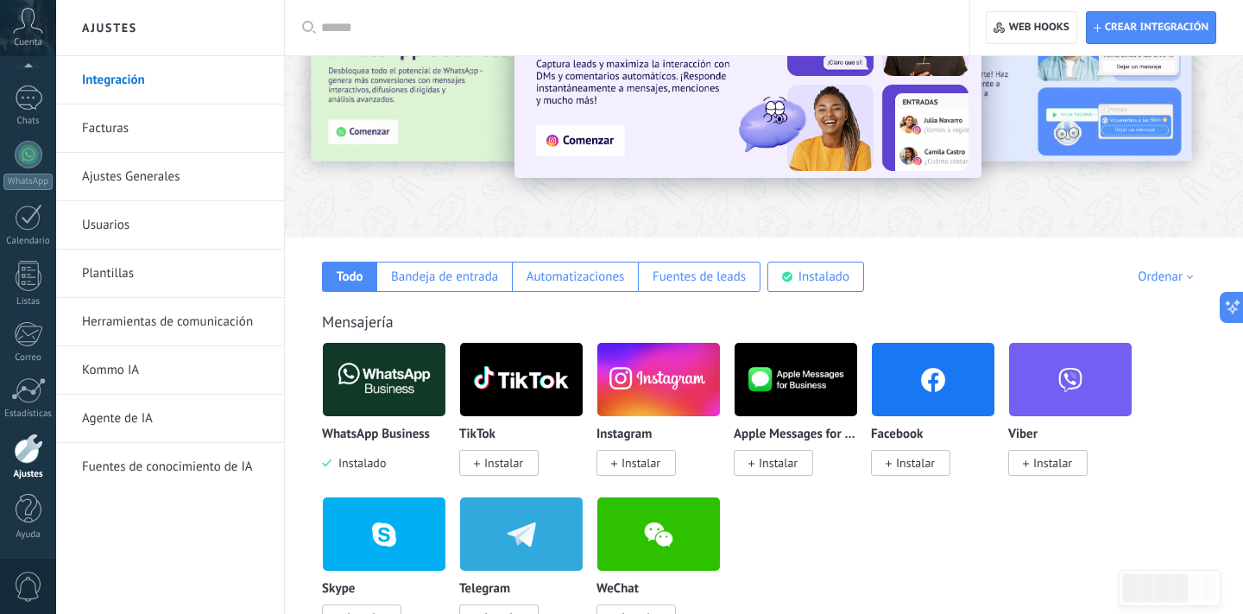
click at [373, 397] on img at bounding box center [384, 380] width 123 height 84
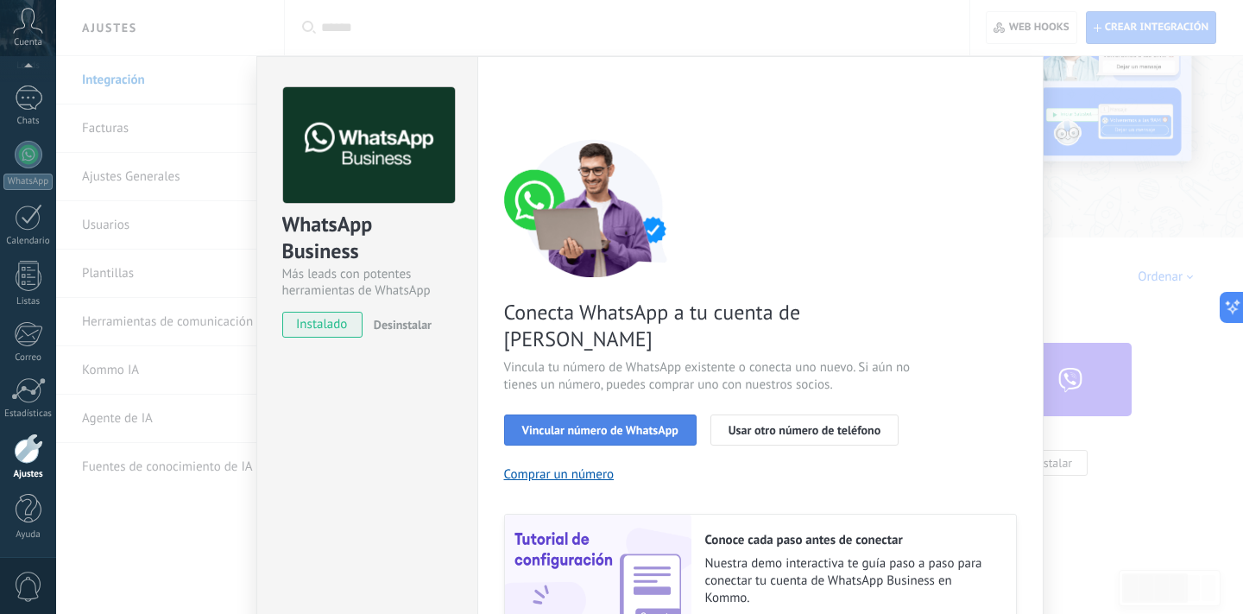
scroll to position [0, 0]
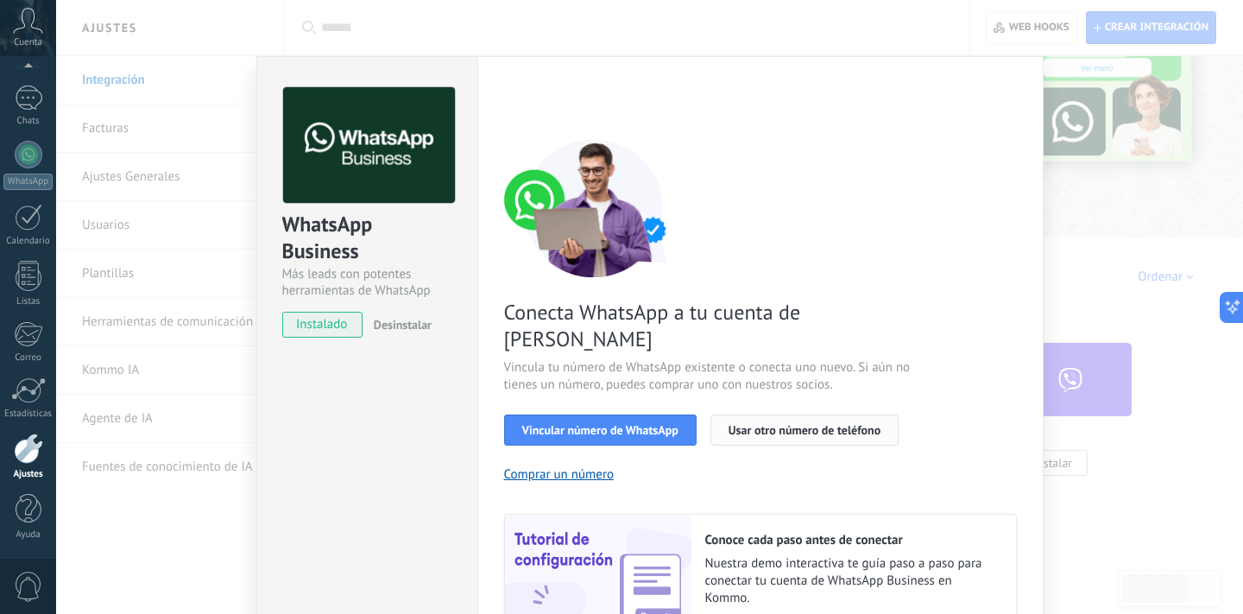
click at [782, 424] on span "Usar otro número de teléfono" at bounding box center [805, 430] width 152 height 12
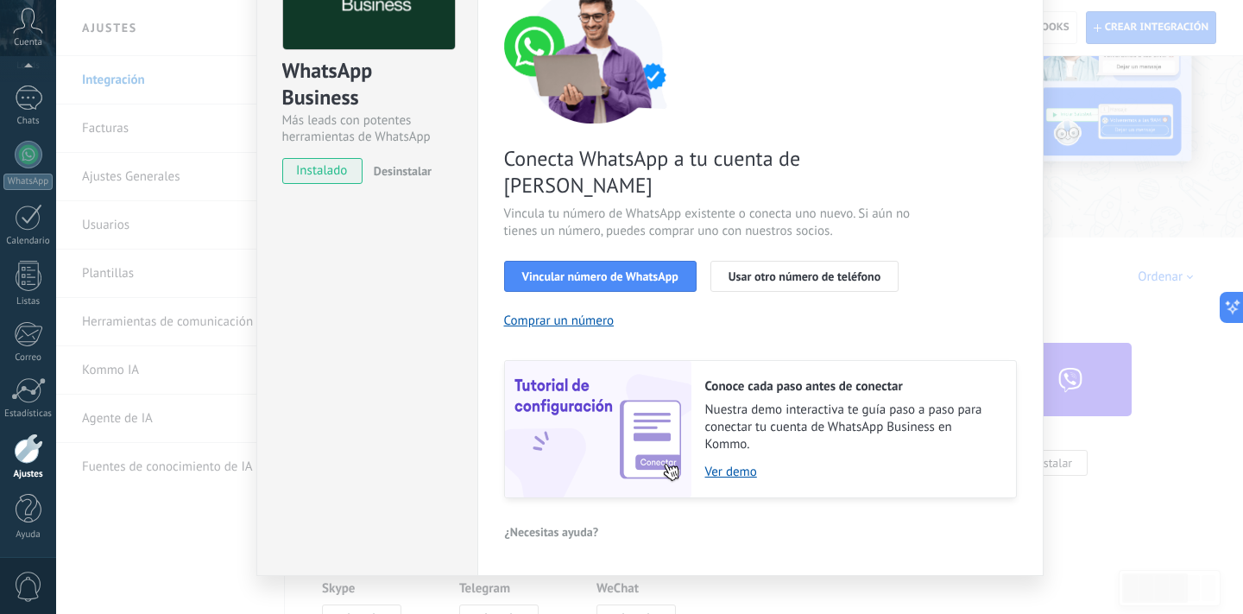
scroll to position [153, 0]
click at [720, 465] on link "Ver demo" at bounding box center [852, 473] width 294 height 16
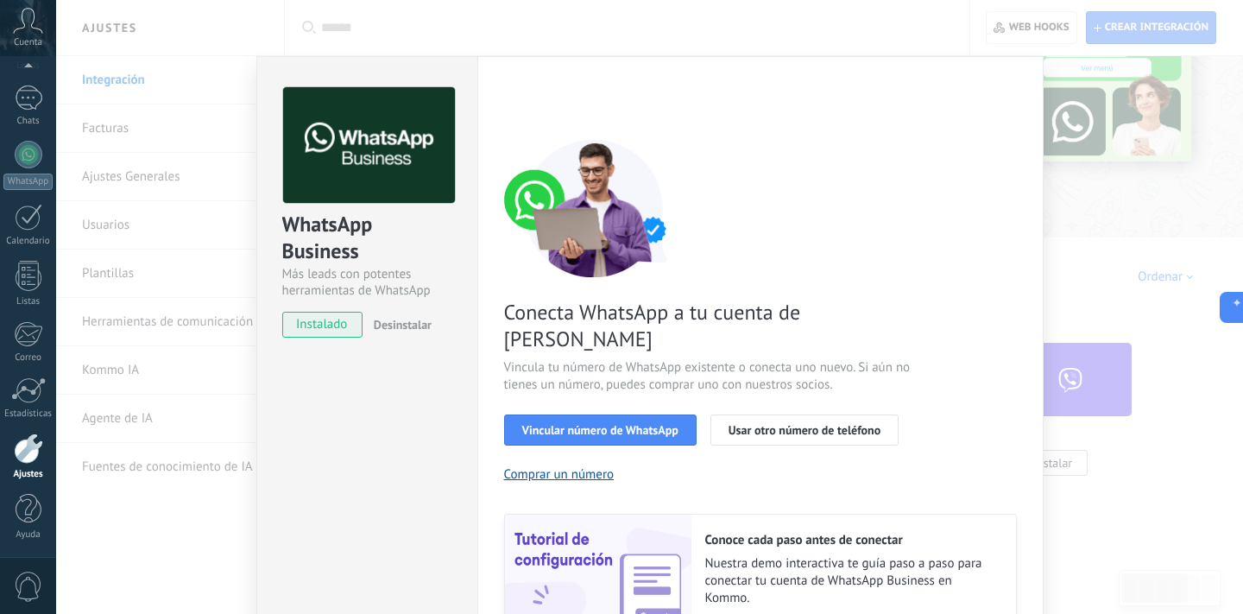
scroll to position [0, 0]
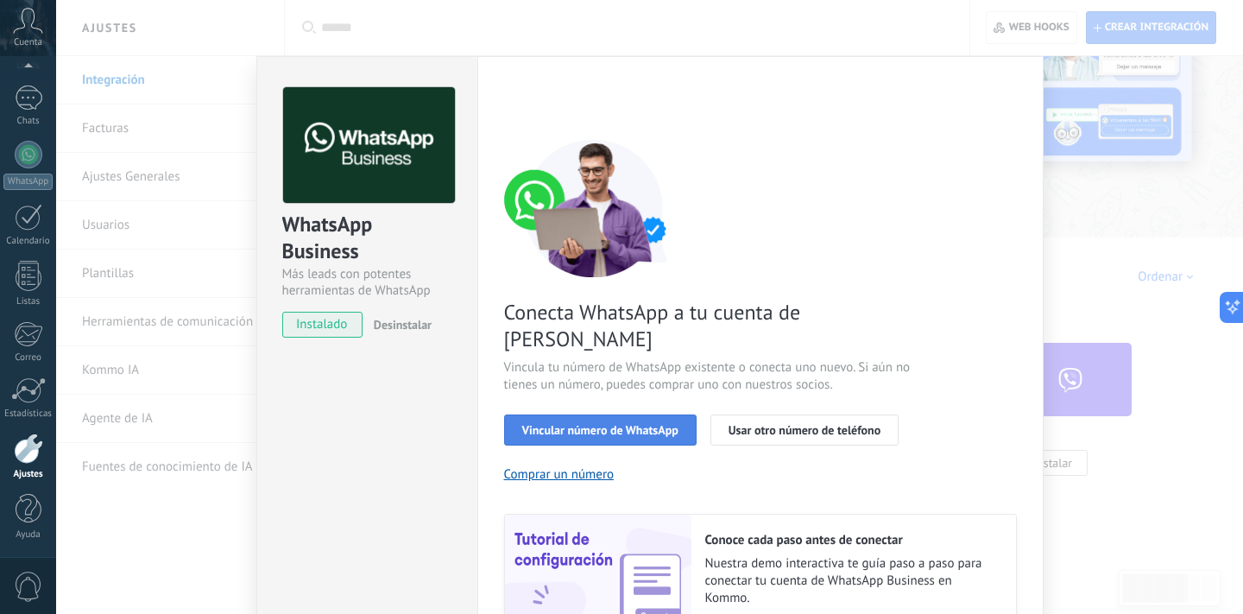
click at [598, 414] on button "Vincular número de WhatsApp" at bounding box center [600, 429] width 193 height 31
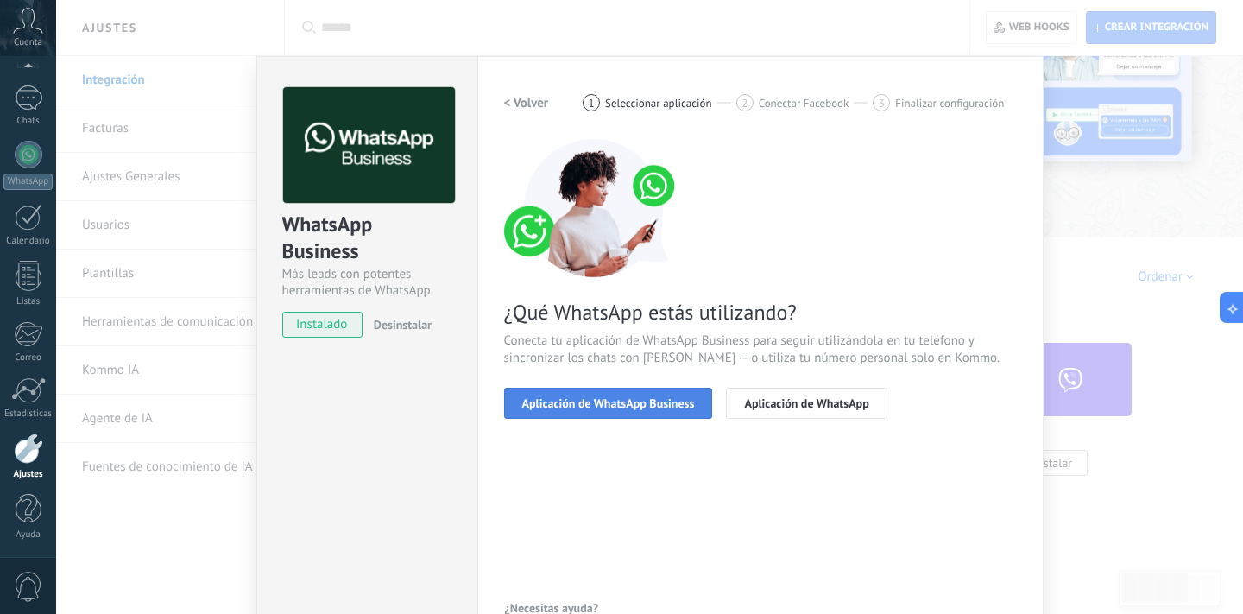
click at [638, 406] on span "Aplicación de WhatsApp Business" at bounding box center [608, 403] width 173 height 12
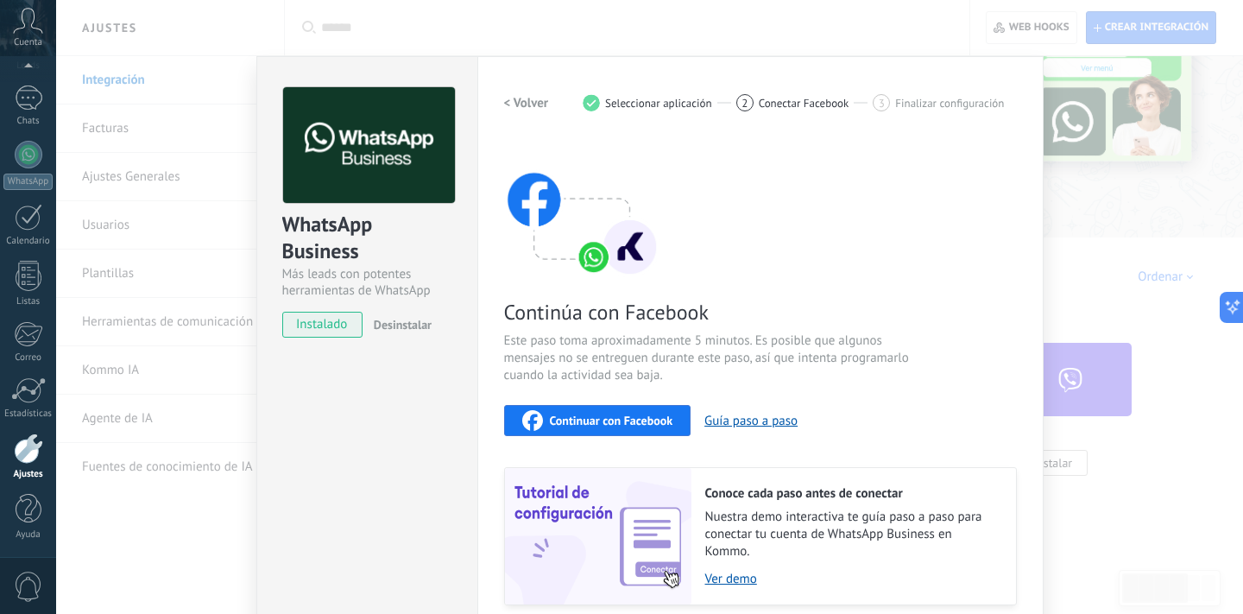
click at [637, 418] on span "Continuar con Facebook" at bounding box center [611, 420] width 123 height 12
